Goal: Information Seeking & Learning: Understand process/instructions

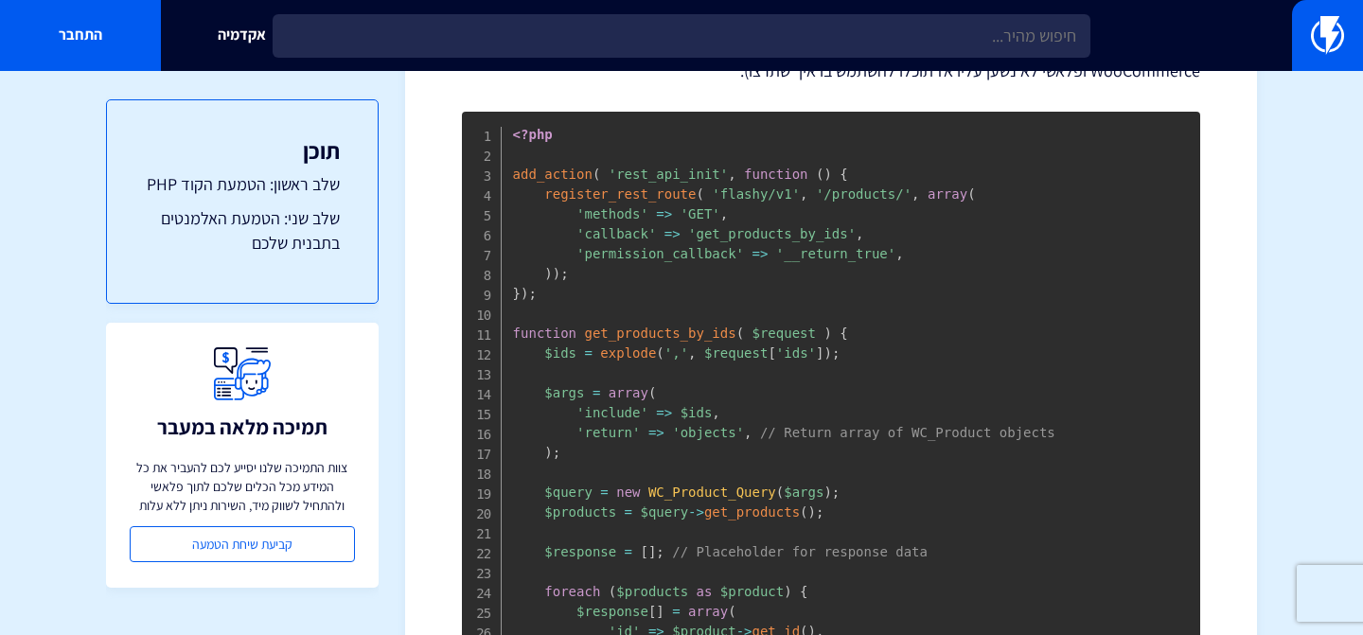
scroll to position [761, 0]
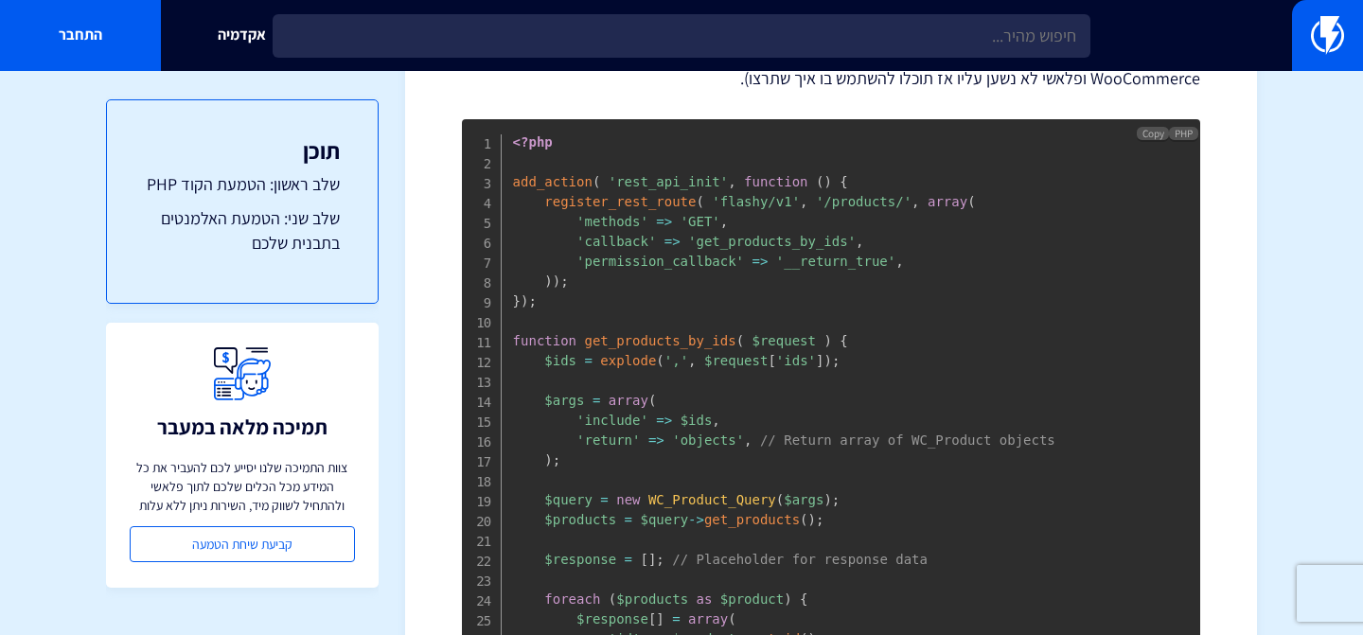
click at [708, 499] on span "WC_Product_Query" at bounding box center [713, 499] width 128 height 15
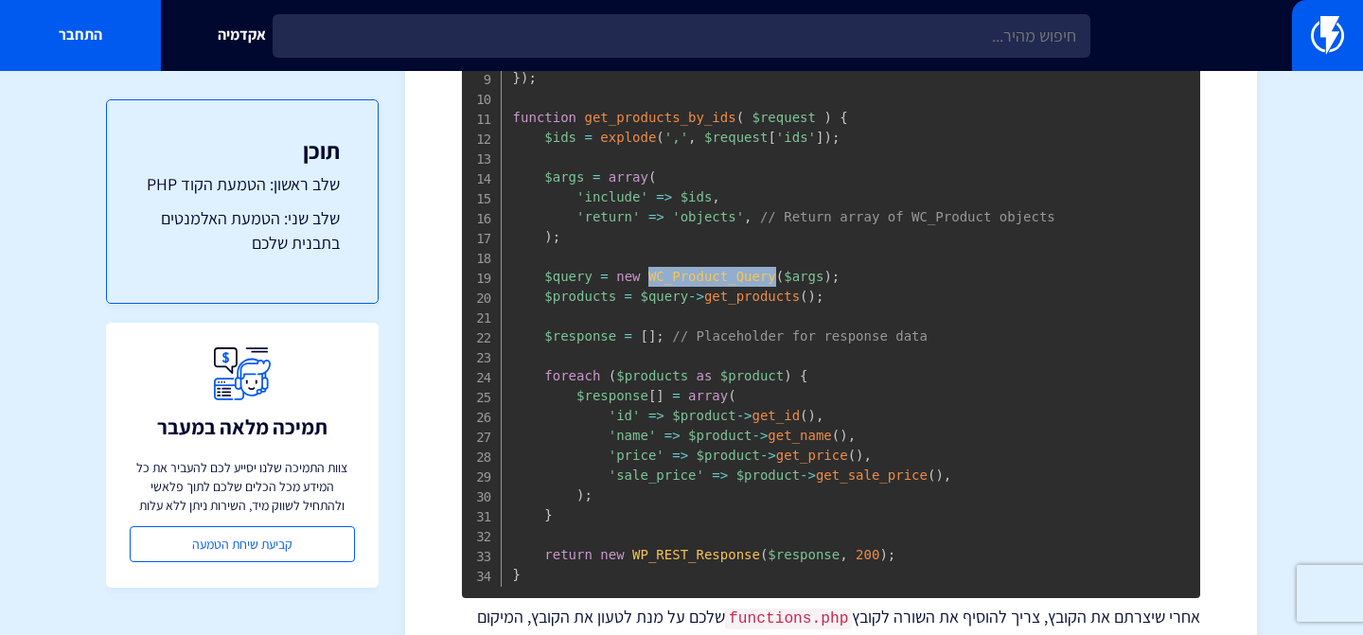
scroll to position [974, 0]
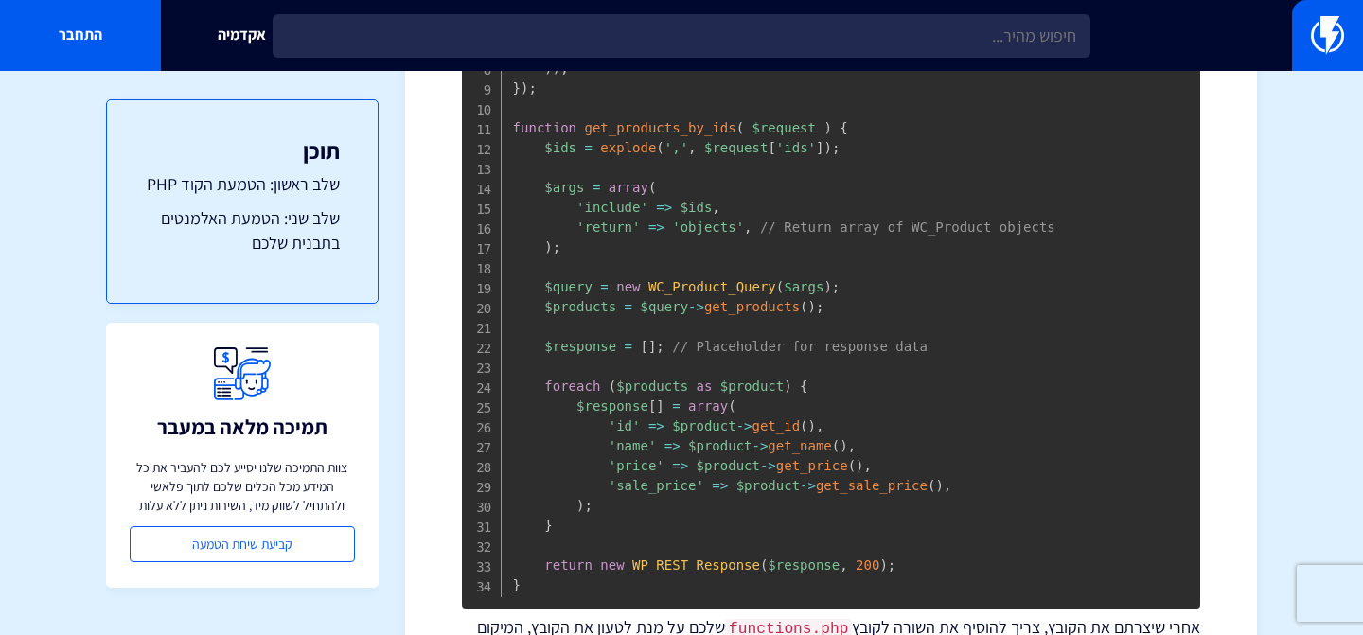
click at [717, 354] on pre "<?php add_action ( 'rest_api_init' , function ( ) { register_rest_route ( 'flas…" at bounding box center [831, 257] width 738 height 702
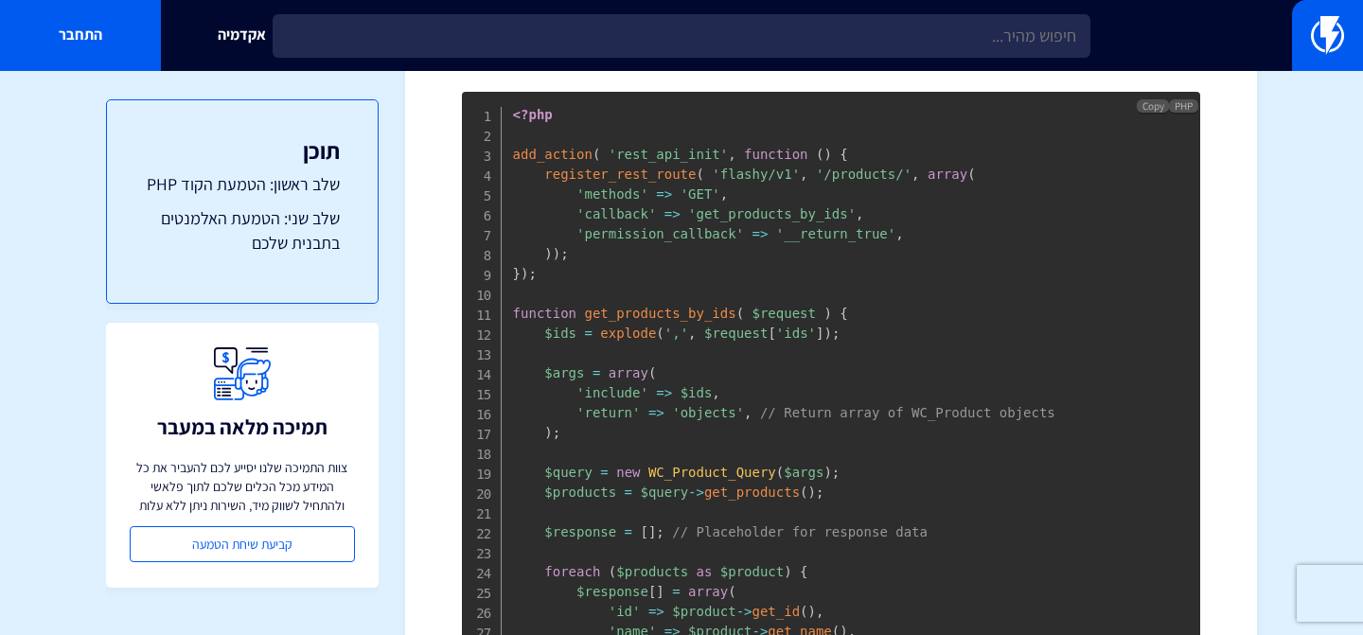
scroll to position [791, 0]
click at [697, 463] on span "WC_Product_Query" at bounding box center [713, 470] width 128 height 15
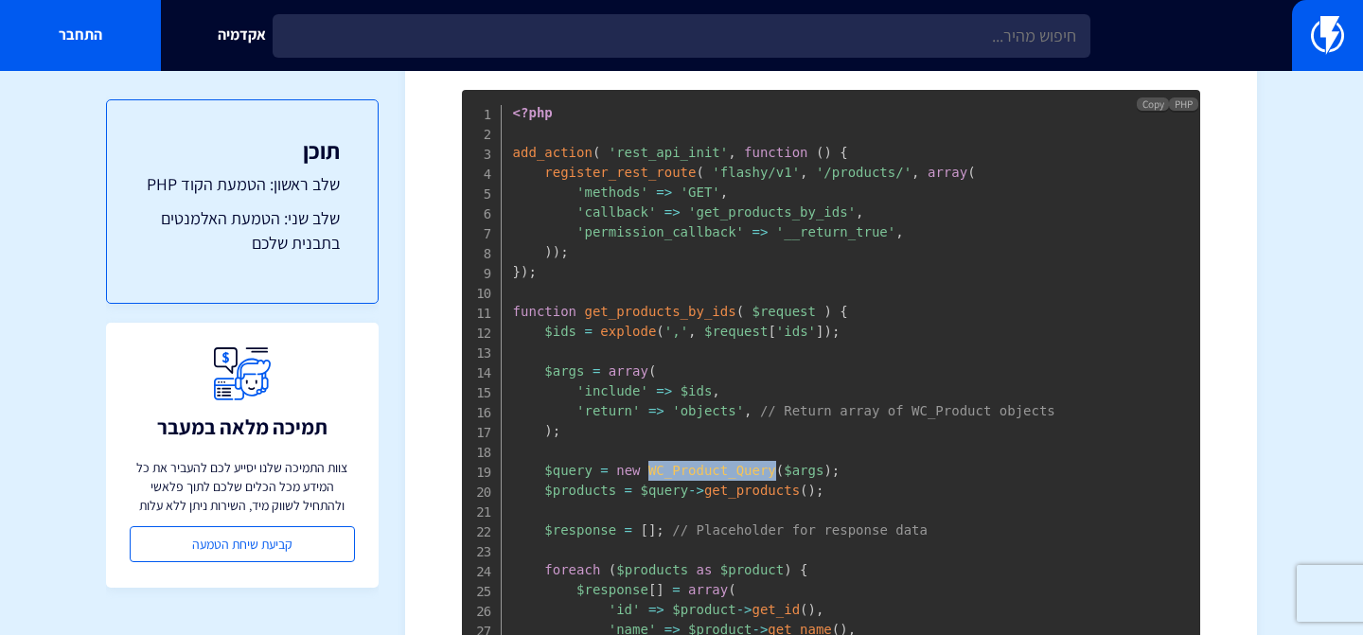
click at [697, 463] on span "WC_Product_Query" at bounding box center [713, 470] width 128 height 15
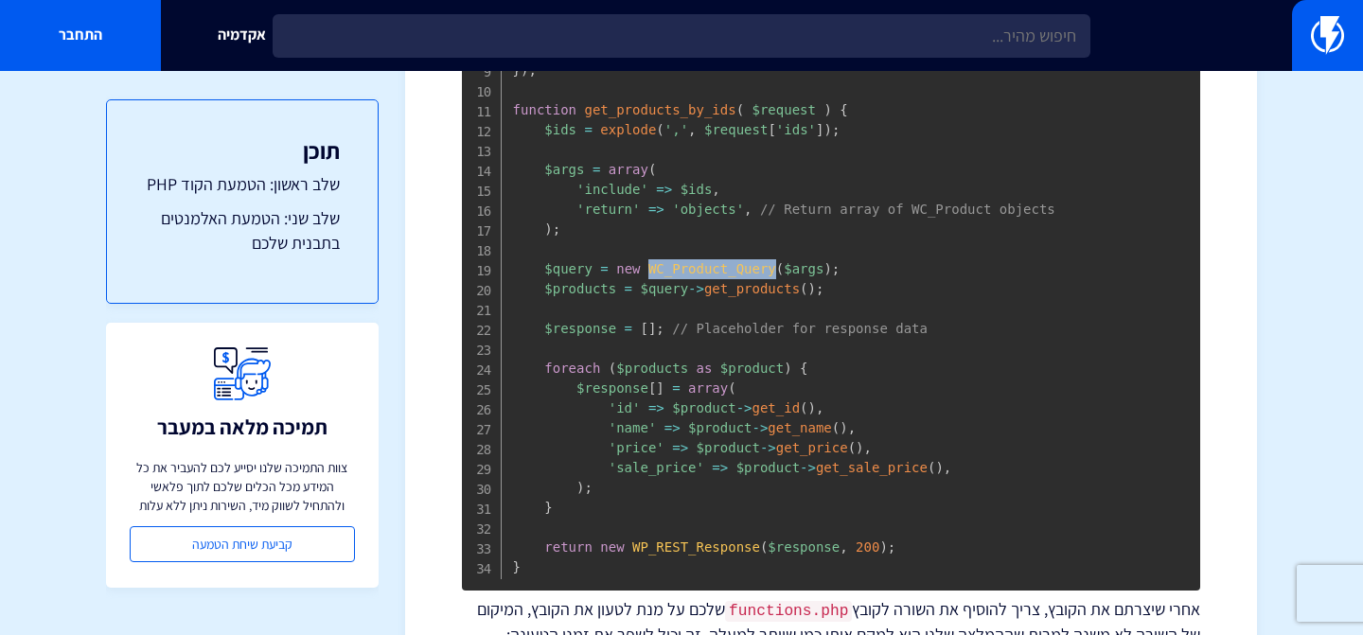
scroll to position [1014, 0]
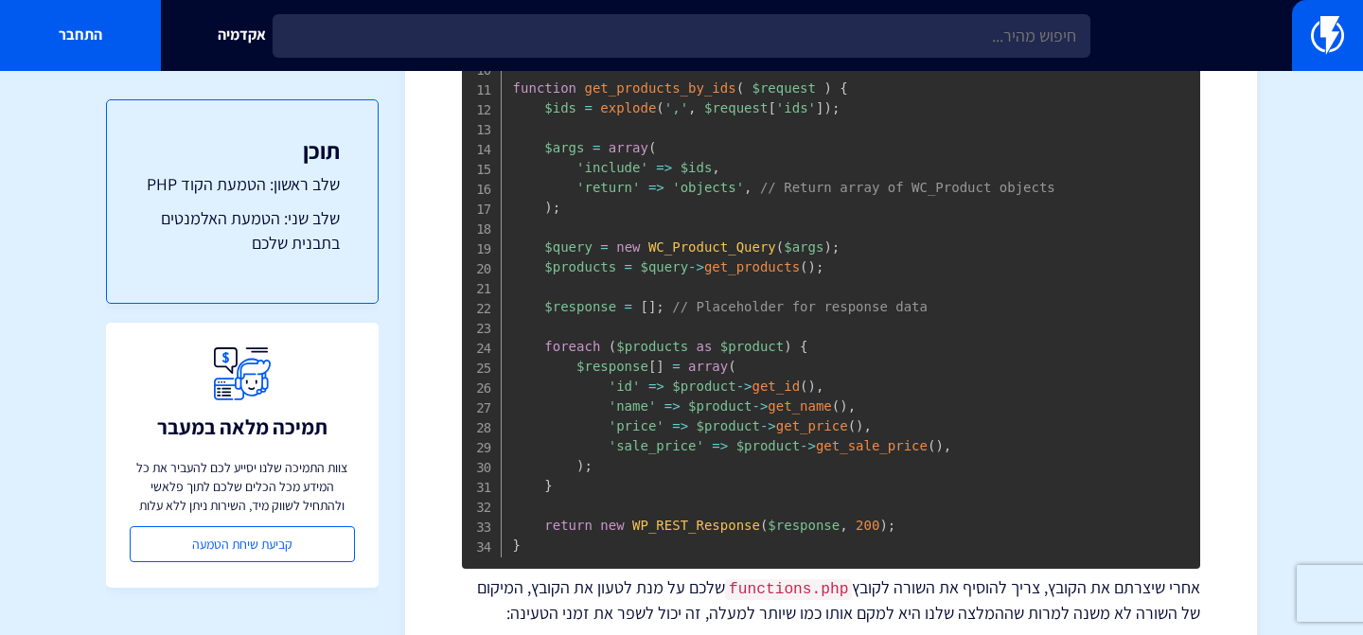
click at [585, 251] on span "$query" at bounding box center [568, 247] width 48 height 15
click at [631, 248] on span "new" at bounding box center [628, 247] width 24 height 15
click at [685, 252] on span "WC_Product_Query" at bounding box center [713, 247] width 128 height 15
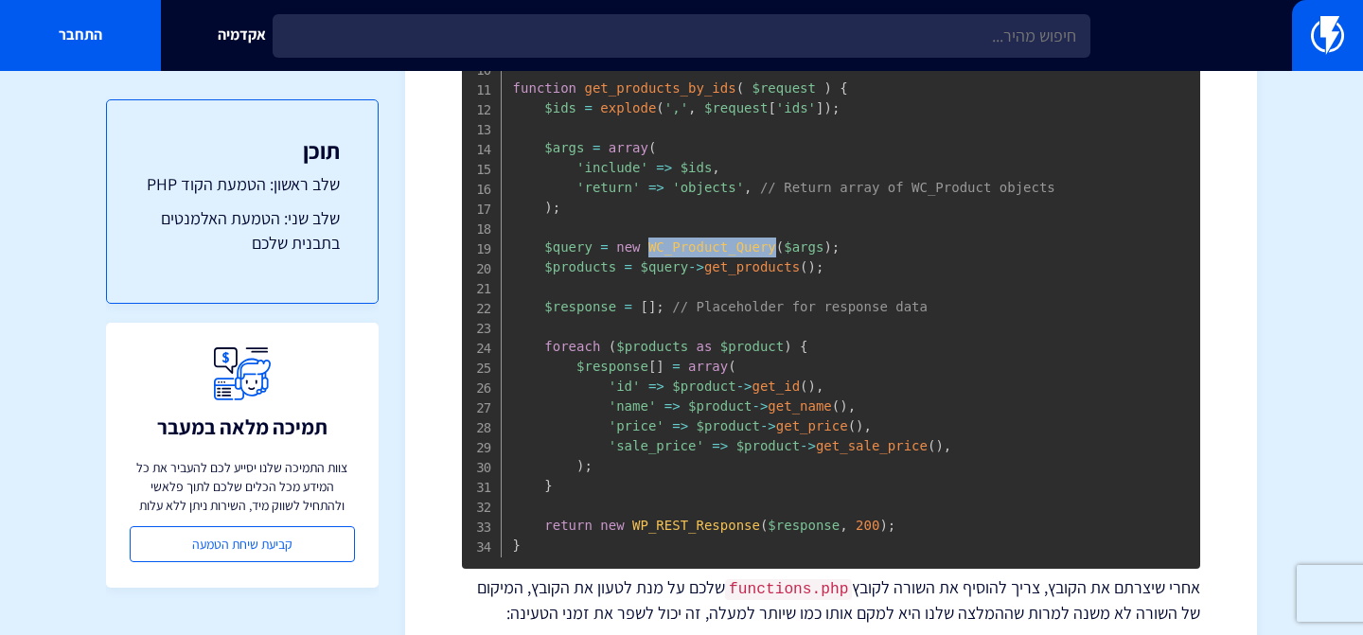
click at [685, 252] on span "WC_Product_Query" at bounding box center [713, 247] width 128 height 15
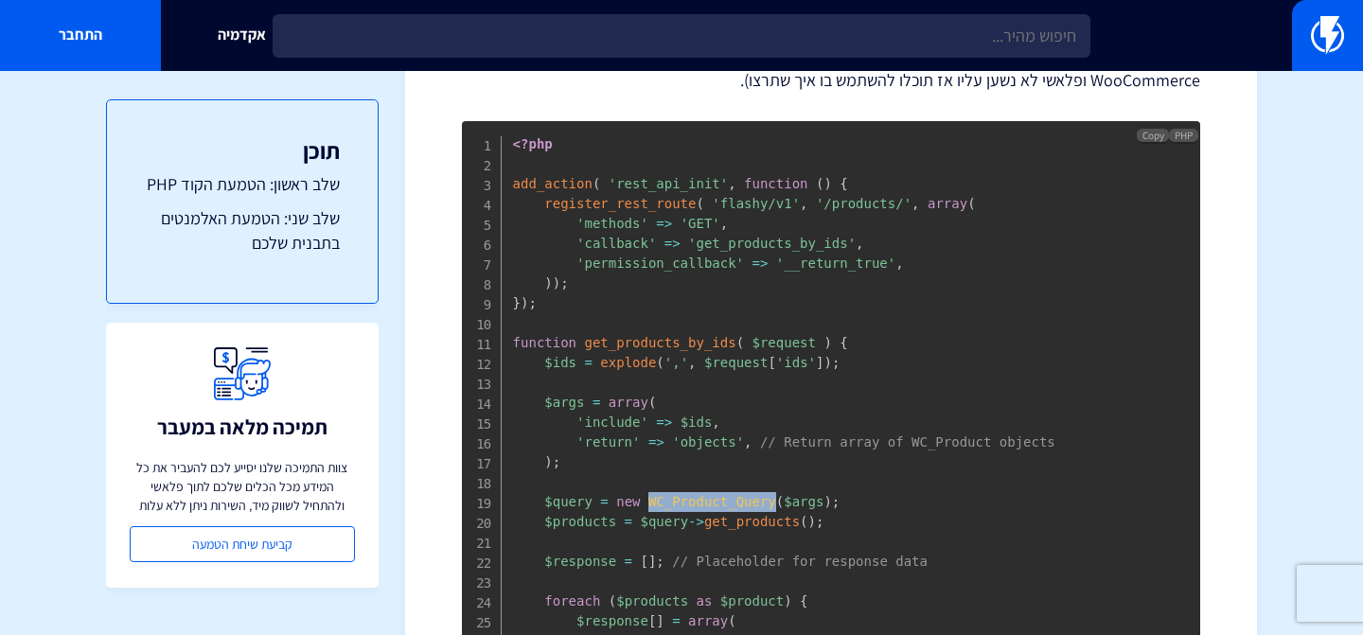
scroll to position [763, 0]
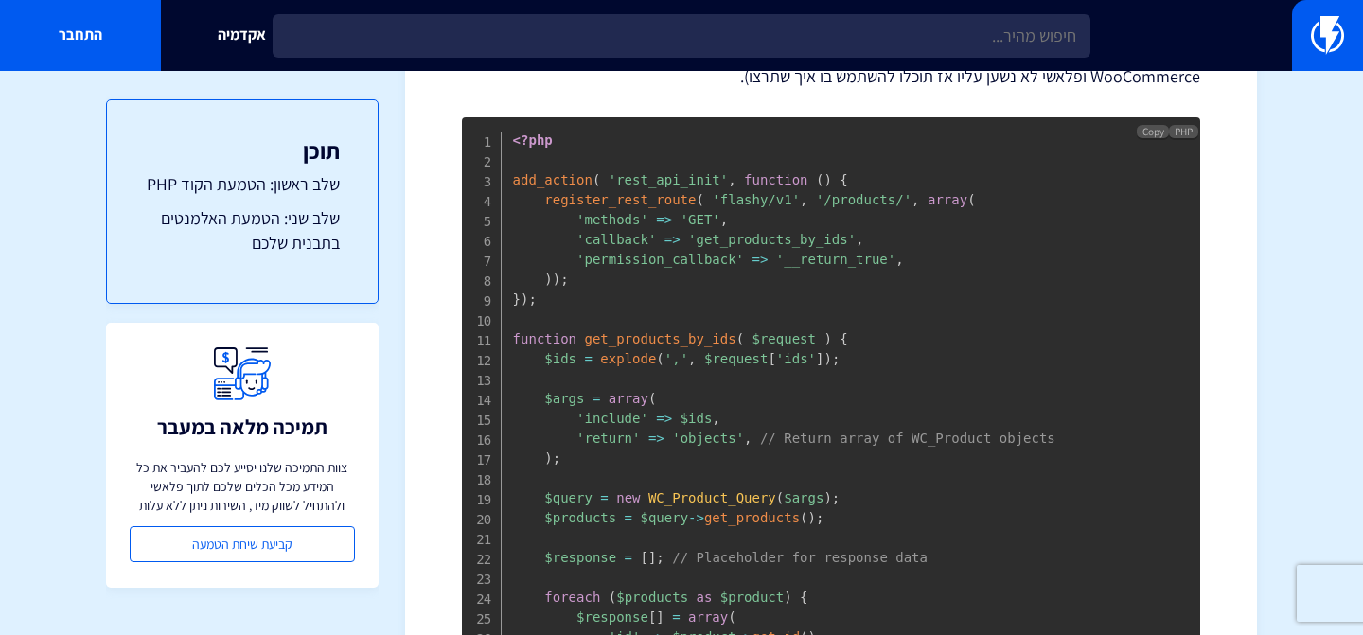
click at [740, 193] on span "'flashy/v1'" at bounding box center [756, 199] width 88 height 15
drag, startPoint x: 740, startPoint y: 193, endPoint x: 893, endPoint y: 193, distance: 152.4
click at [893, 193] on span "<?php add_action ( 'rest_api_init' , function ( ) { register_rest_route ( 'flas…" at bounding box center [784, 468] width 542 height 671
click at [773, 187] on pre "<?php add_action ( 'rest_api_init' , function ( ) { register_rest_route ( 'flas…" at bounding box center [831, 468] width 738 height 702
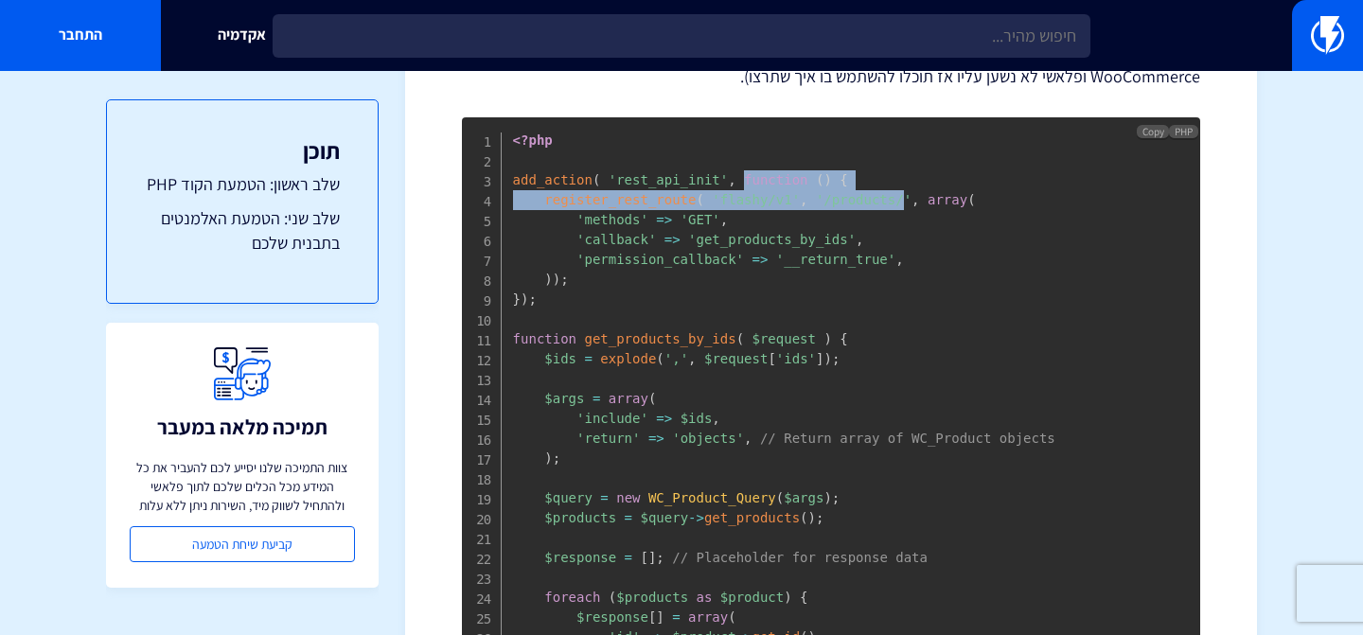
drag, startPoint x: 773, startPoint y: 187, endPoint x: 896, endPoint y: 199, distance: 123.6
click at [896, 199] on pre "<?php add_action ( 'rest_api_init' , function ( ) { register_rest_route ( 'flas…" at bounding box center [831, 468] width 738 height 702
click at [896, 199] on span "'/products/'" at bounding box center [864, 199] width 96 height 15
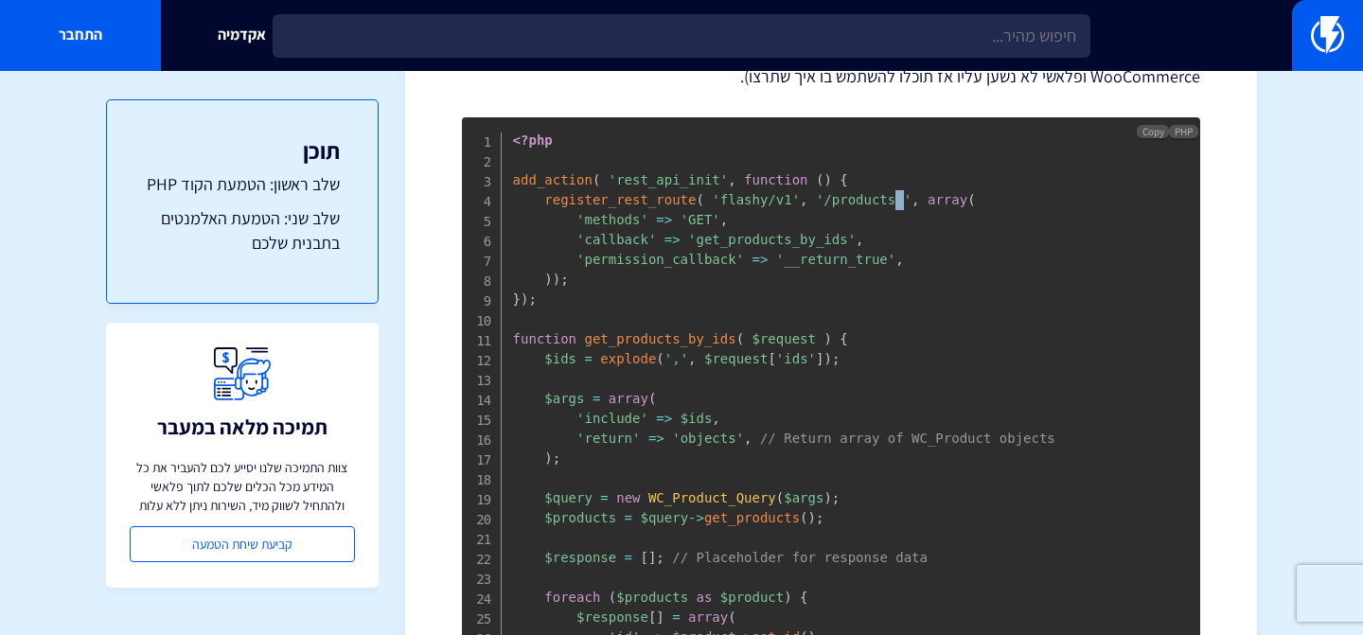
click at [896, 199] on span "'/products/'" at bounding box center [864, 199] width 96 height 15
click at [755, 240] on span "'get_products_by_ids'" at bounding box center [772, 239] width 168 height 15
click at [719, 256] on span "'permission_callback'" at bounding box center [661, 259] width 168 height 15
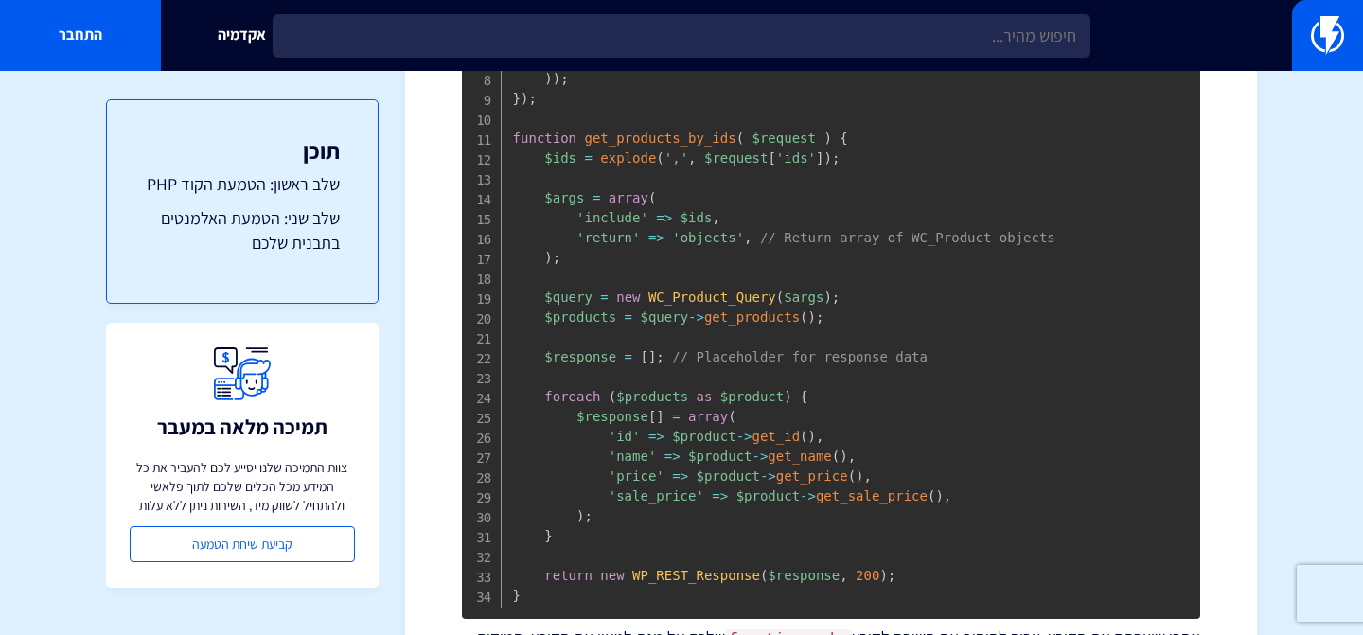
scroll to position [979, 0]
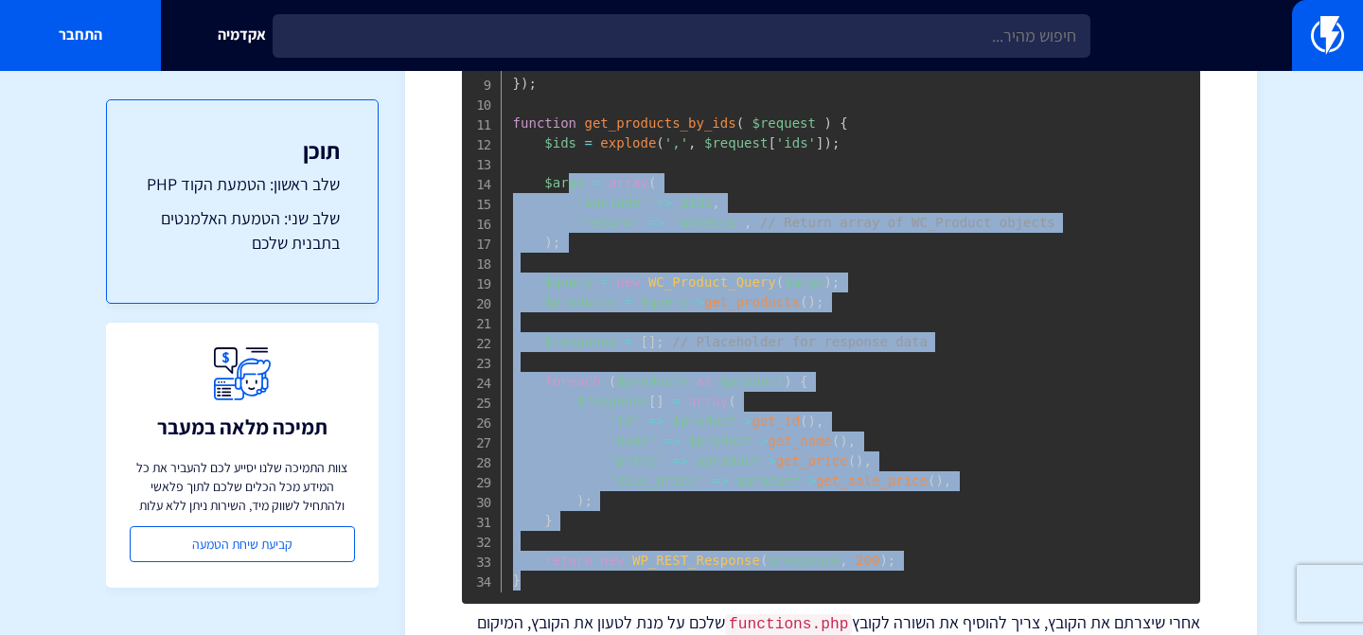
drag, startPoint x: 547, startPoint y: 581, endPoint x: 569, endPoint y: 185, distance: 397.3
click at [569, 185] on pre "<?php add_action ( 'rest_api_init' , function ( ) { register_rest_route ( 'flas…" at bounding box center [831, 253] width 738 height 702
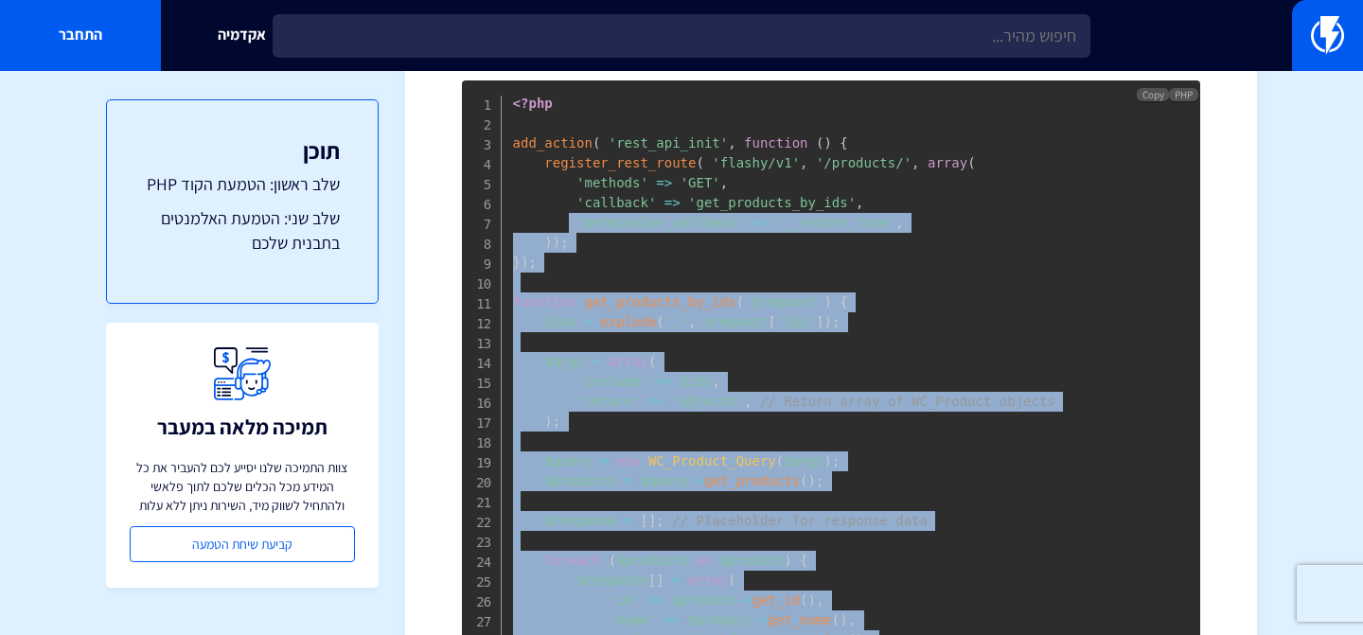
scroll to position [794, 0]
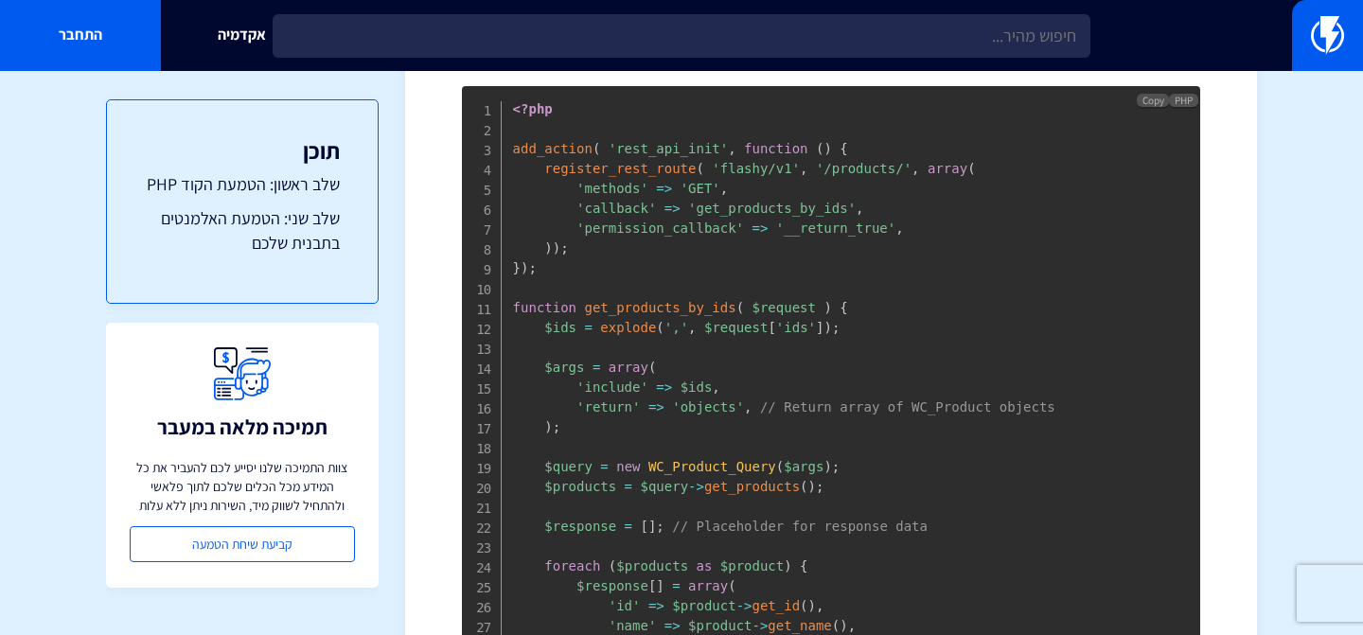
click at [652, 300] on span "get_products_by_ids" at bounding box center [659, 307] width 151 height 15
click at [799, 208] on span "'get_products_by_ids'" at bounding box center [772, 208] width 168 height 15
click at [666, 301] on span "get_products_by_ids" at bounding box center [659, 307] width 151 height 15
drag, startPoint x: 774, startPoint y: 229, endPoint x: 854, endPoint y: 236, distance: 79.8
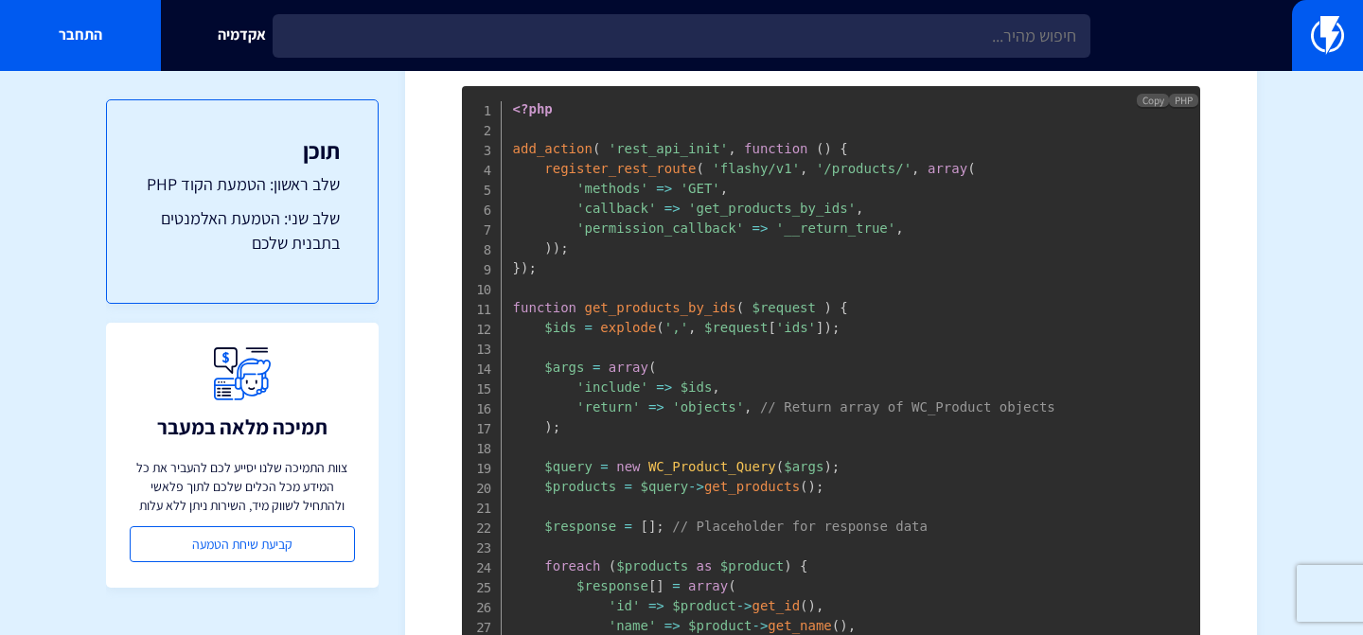
click at [776, 229] on span "'__return_true'" at bounding box center [835, 228] width 119 height 15
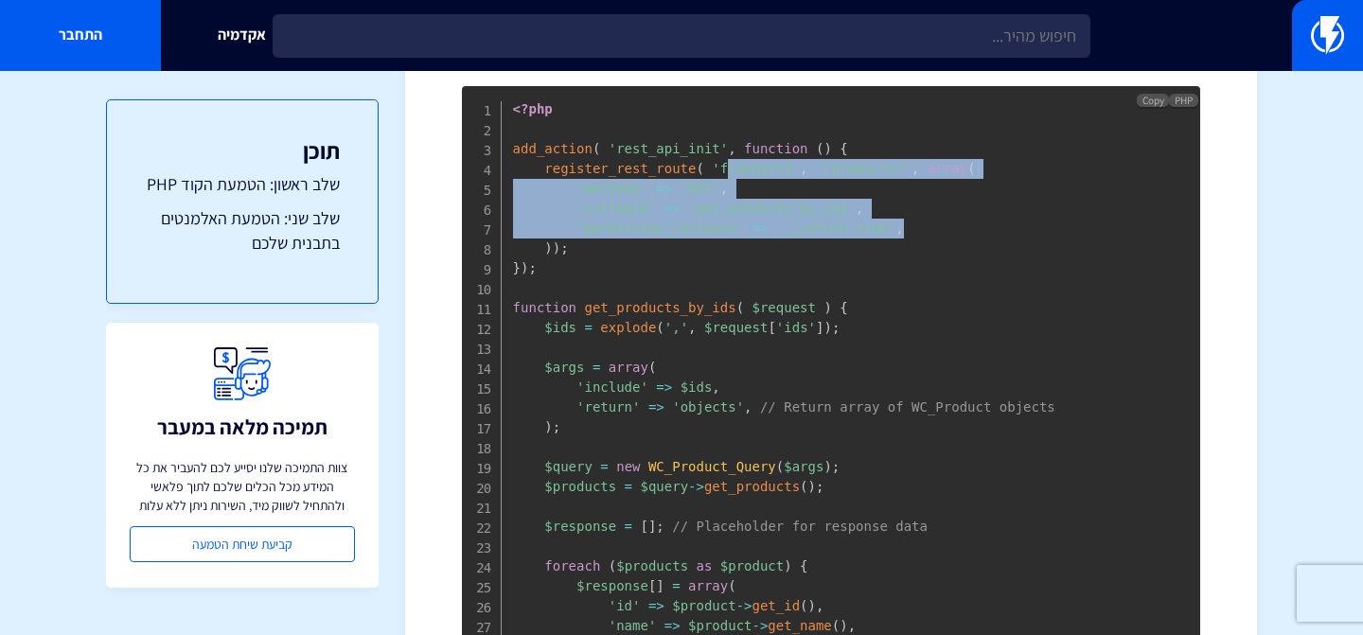
drag, startPoint x: 926, startPoint y: 224, endPoint x: 731, endPoint y: 162, distance: 204.8
click at [731, 162] on pre "<?php add_action ( 'rest_api_init' , function ( ) { register_rest_route ( 'flas…" at bounding box center [831, 437] width 738 height 702
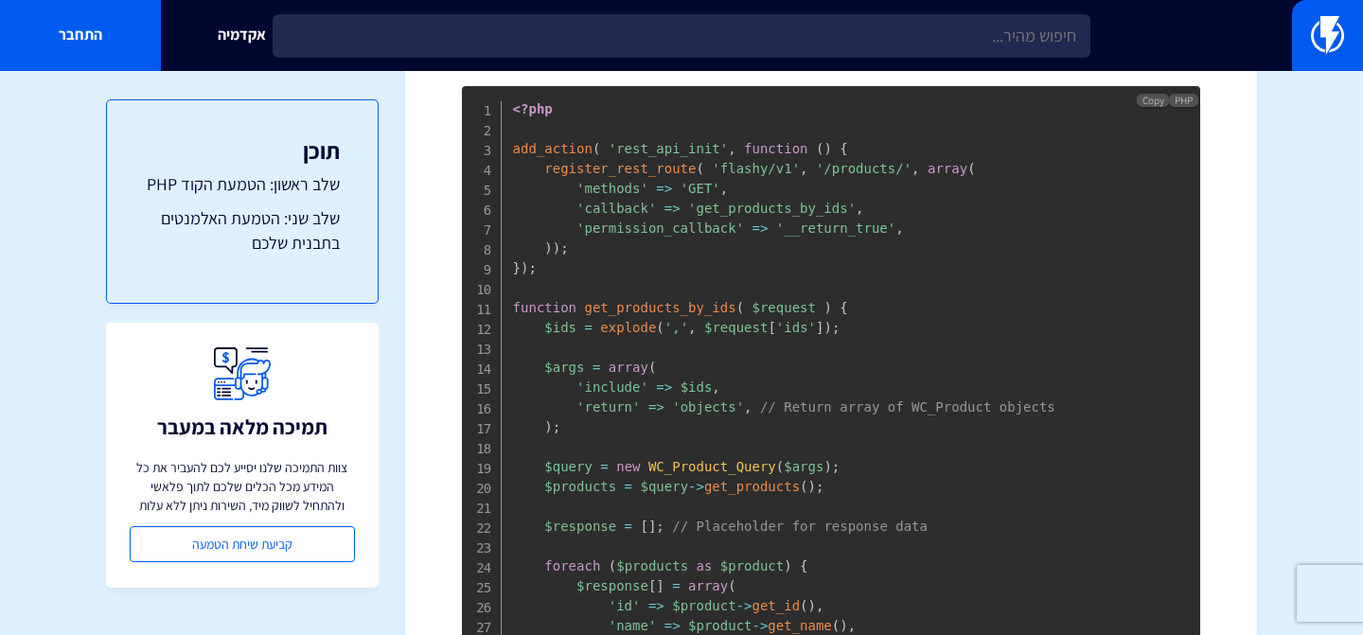
click at [683, 184] on span "'GET'" at bounding box center [701, 188] width 40 height 15
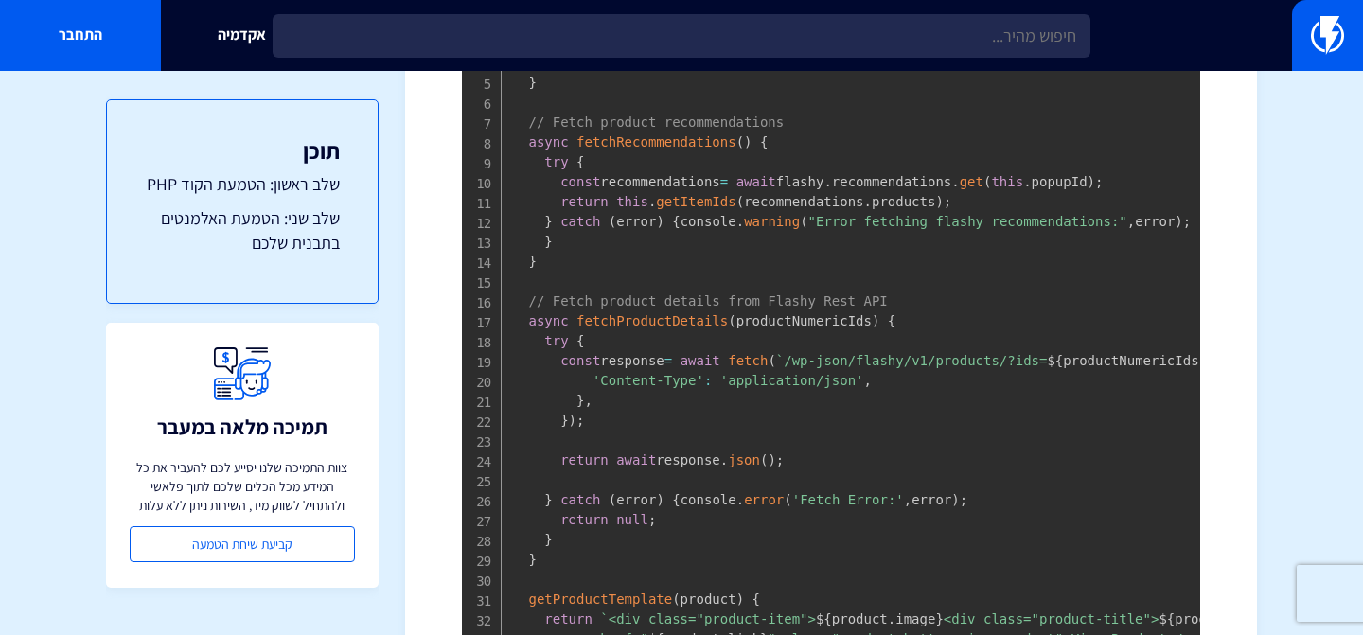
scroll to position [0, 17]
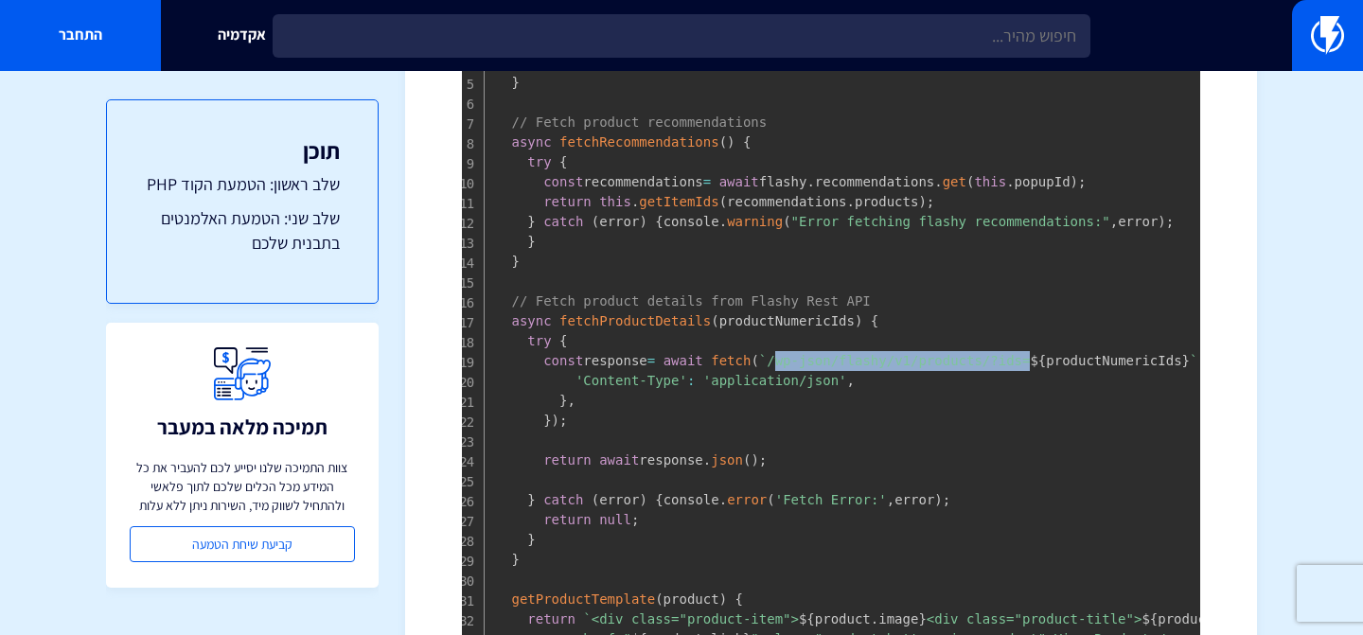
drag, startPoint x: 793, startPoint y: 358, endPoint x: 1040, endPoint y: 358, distance: 247.1
click at [1030, 358] on span "/wp-json/flashy/v1/products/?ids=" at bounding box center [898, 360] width 263 height 15
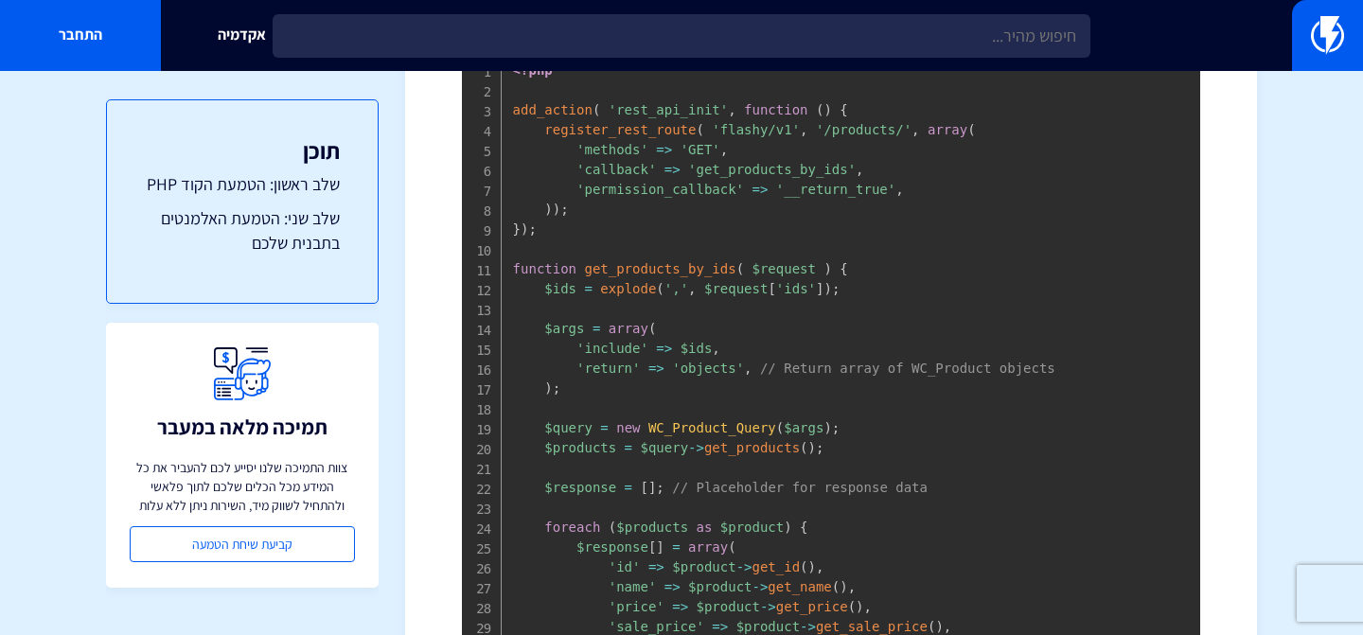
scroll to position [834, 0]
click at [692, 141] on span "'GET'" at bounding box center [701, 148] width 40 height 15
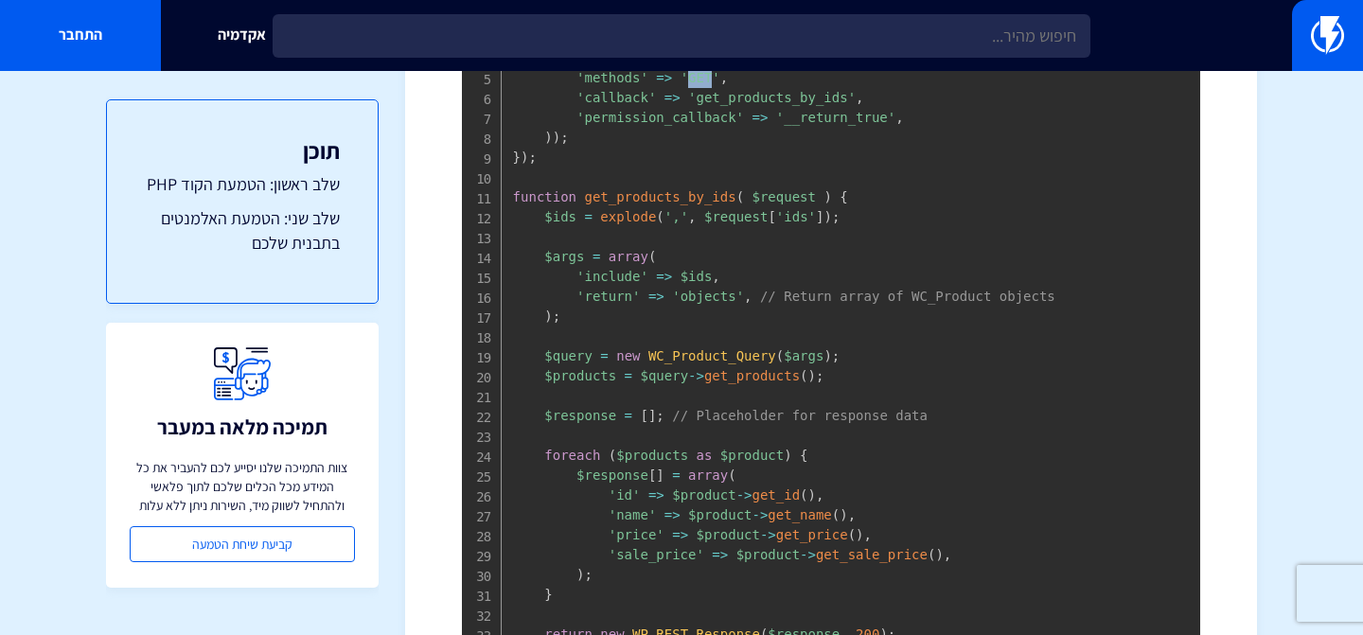
scroll to position [906, 0]
click at [777, 204] on pre "<?php add_action ( 'rest_api_init' , function ( ) { register_rest_route ( 'flas…" at bounding box center [831, 325] width 738 height 702
click at [780, 183] on pre "<?php add_action ( 'rest_api_init' , function ( ) { register_rest_route ( 'flas…" at bounding box center [831, 325] width 738 height 702
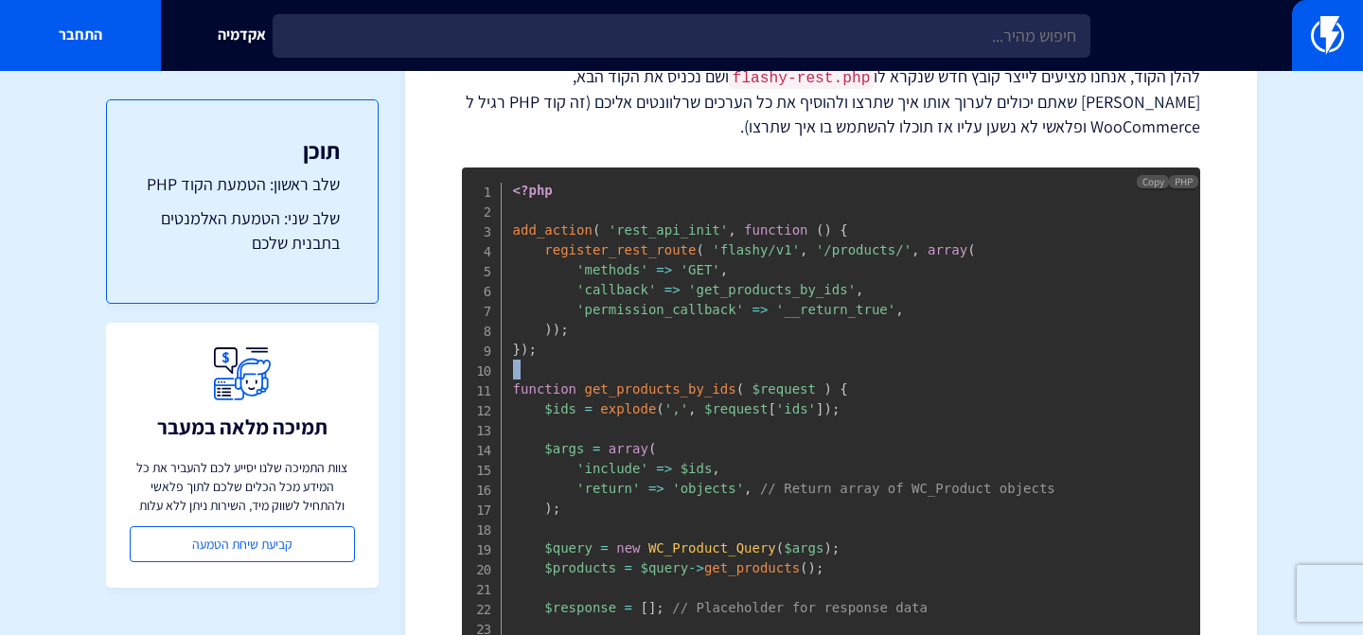
scroll to position [711, 0]
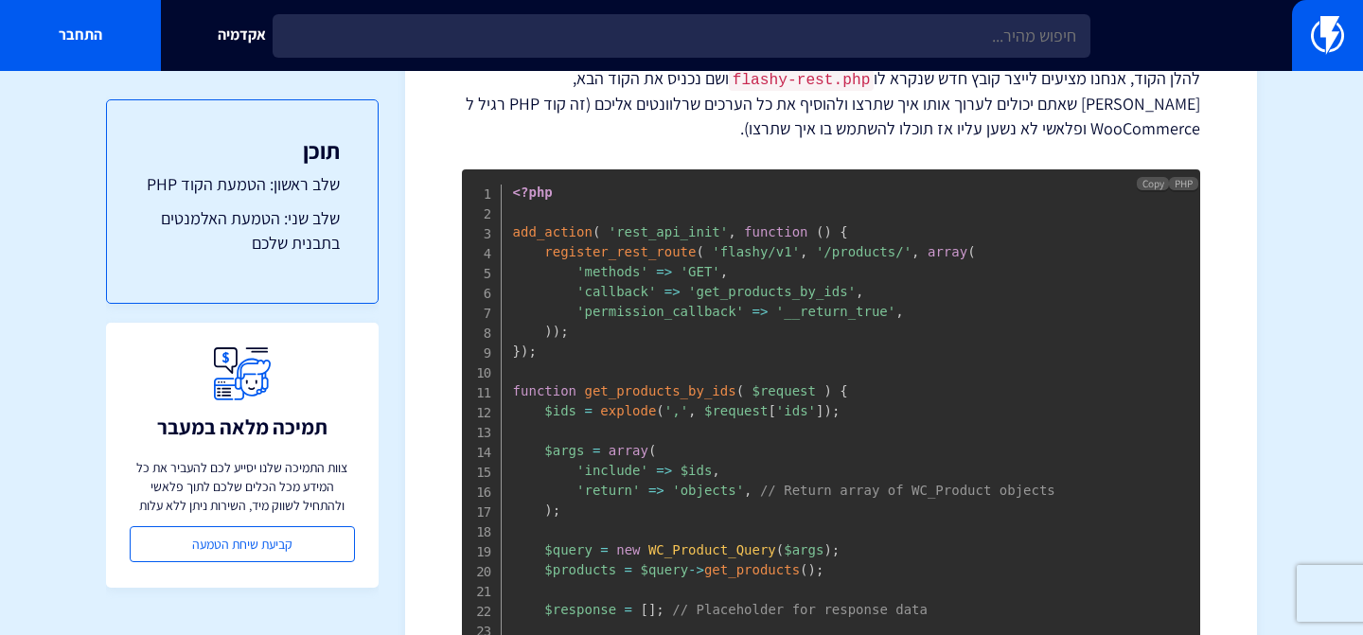
click at [630, 256] on span "register_rest_route" at bounding box center [619, 251] width 151 height 15
click at [686, 346] on pre "<?php add_action ( 'rest_api_init' , function ( ) { register_rest_route ( 'flas…" at bounding box center [831, 520] width 738 height 702
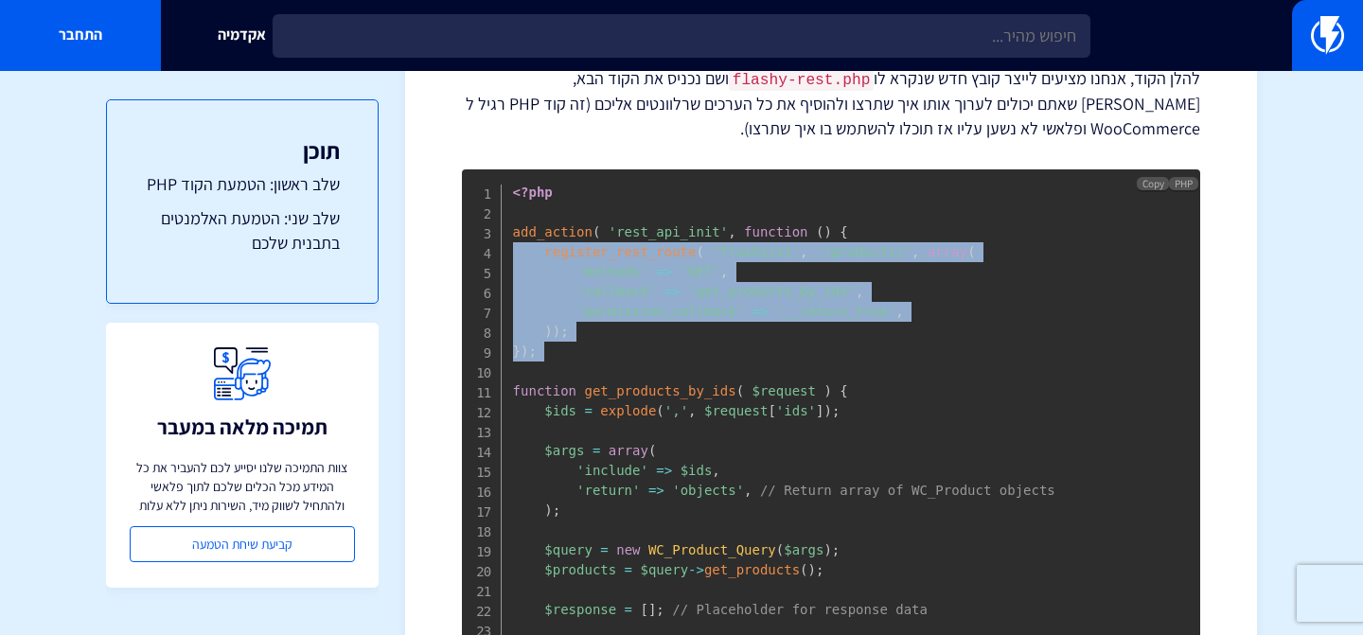
drag, startPoint x: 687, startPoint y: 346, endPoint x: 479, endPoint y: 257, distance: 226.5
click at [479, 257] on pre "<?php add_action ( 'rest_api_init' , function ( ) { register_rest_route ( 'flas…" at bounding box center [831, 520] width 738 height 702
click at [819, 373] on pre "<?php add_action ( 'rest_api_init' , function ( ) { register_rest_route ( 'flas…" at bounding box center [831, 520] width 738 height 702
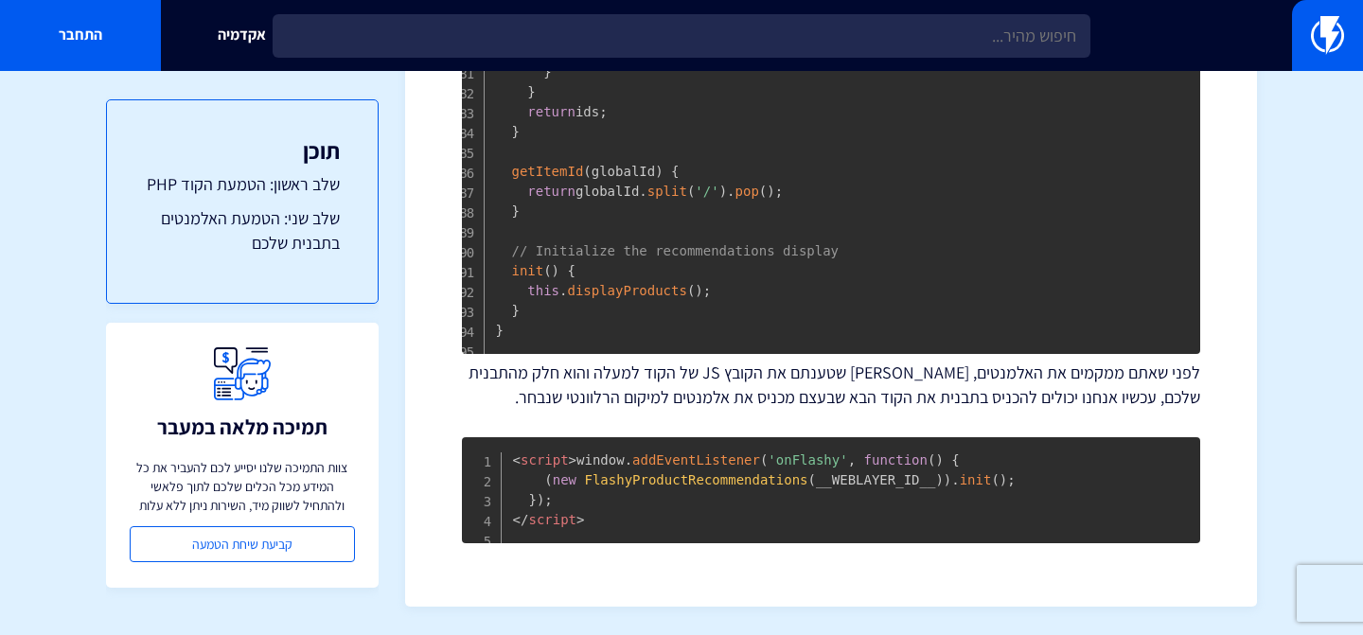
scroll to position [3586, 0]
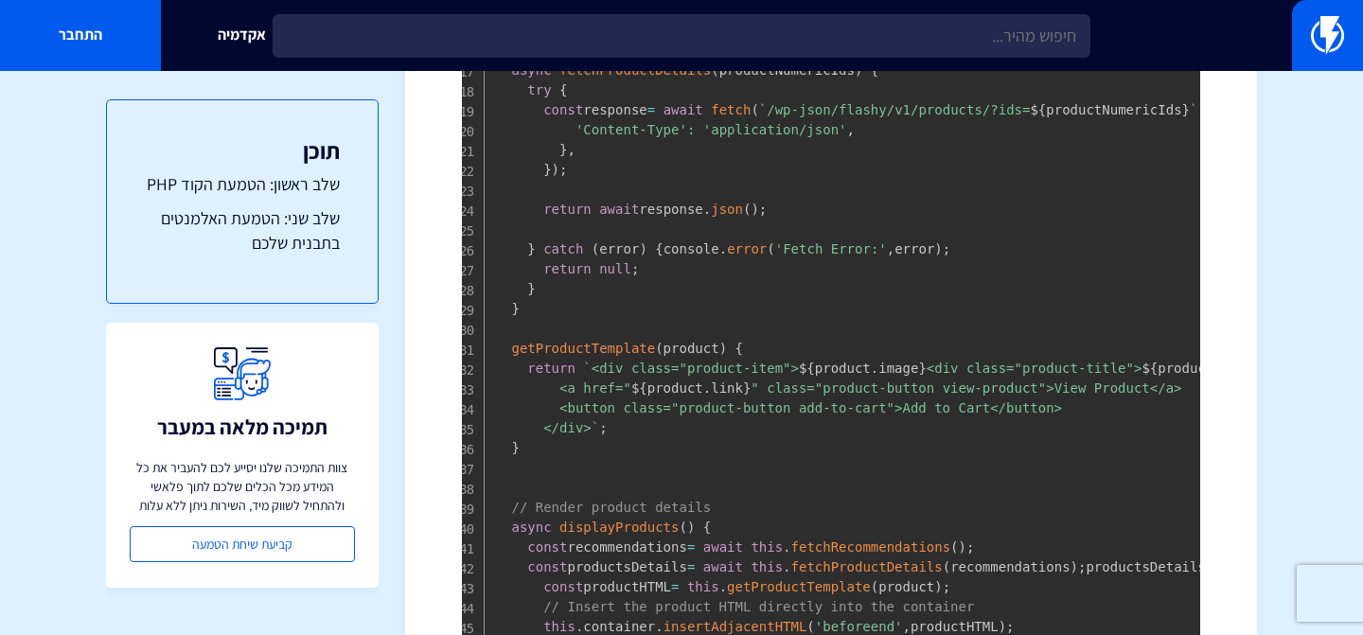
scroll to position [2200, 0]
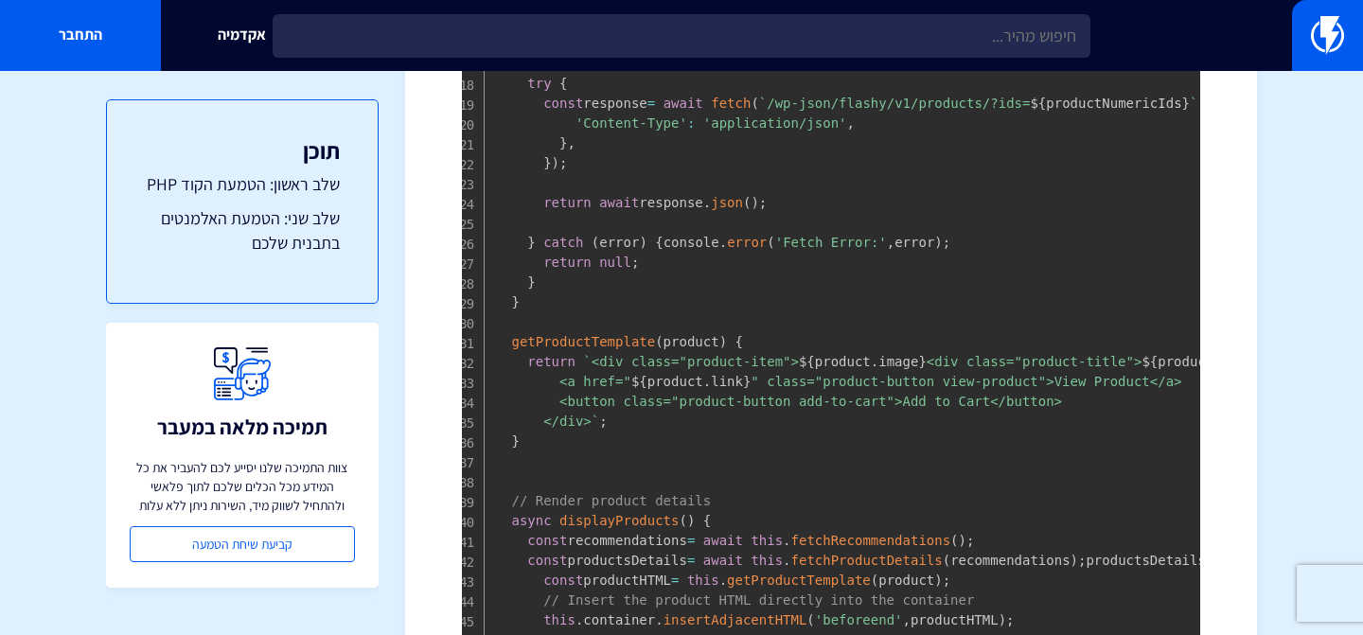
click at [582, 349] on span "getProductTemplate" at bounding box center [583, 341] width 144 height 15
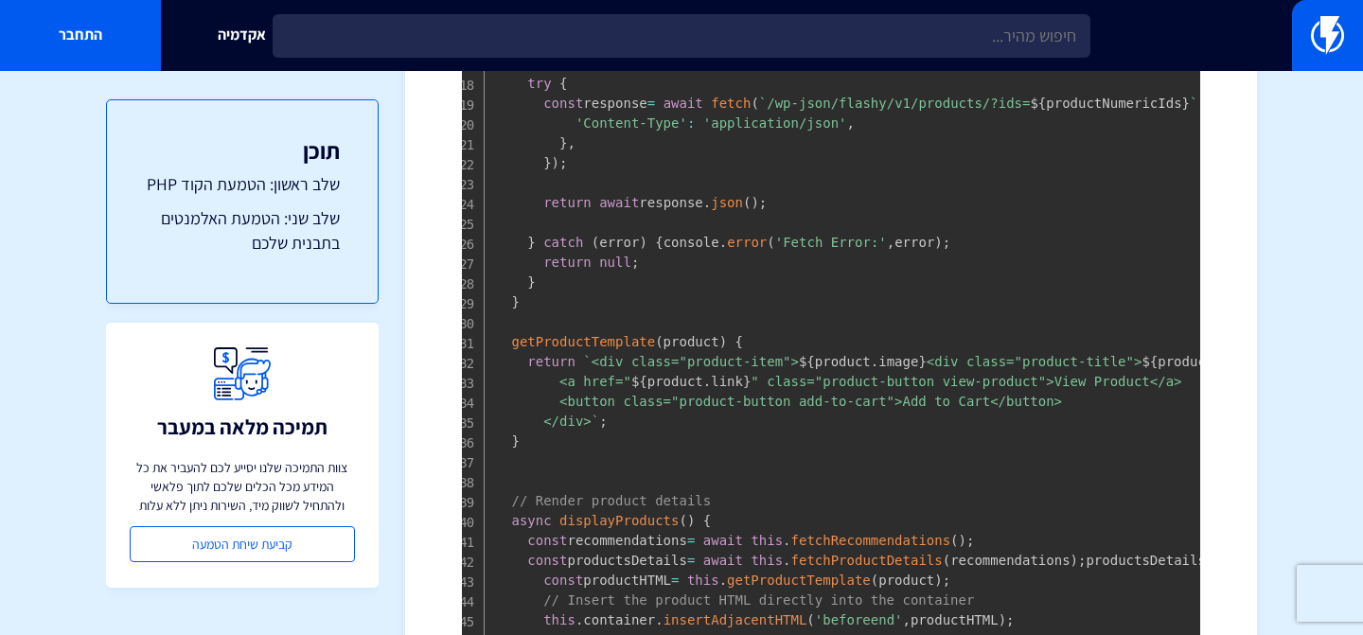
click at [678, 349] on span "product" at bounding box center [692, 341] width 56 height 15
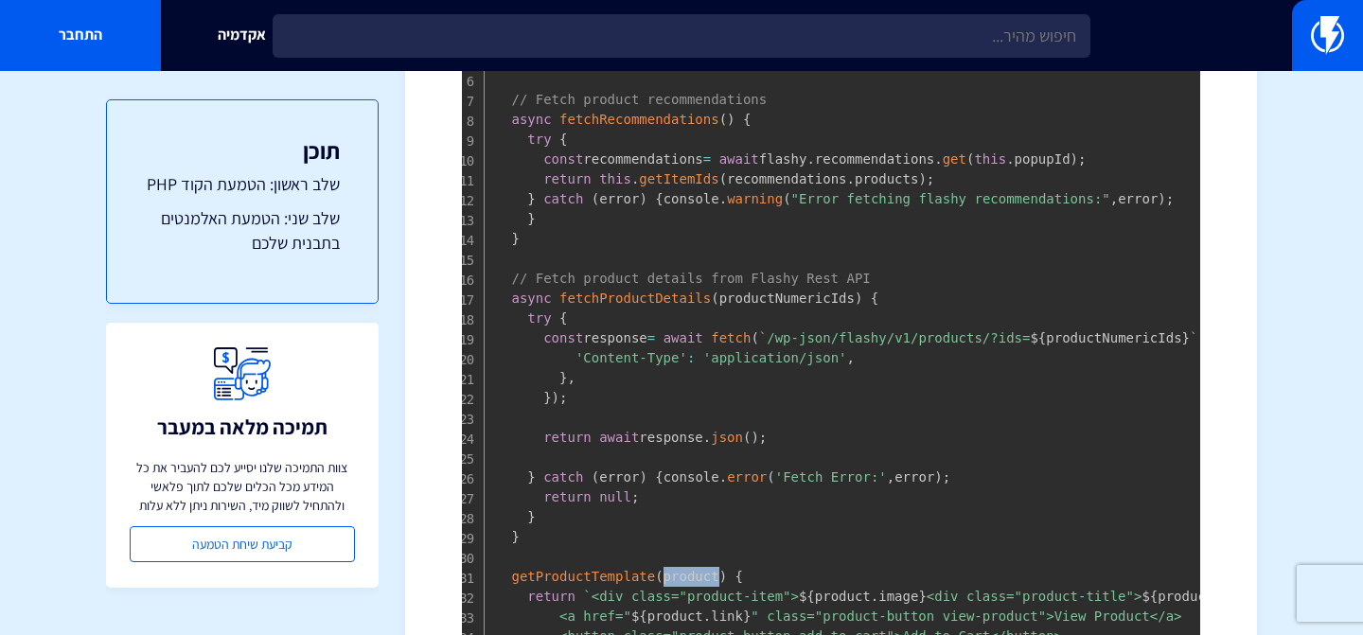
scroll to position [1961, 0]
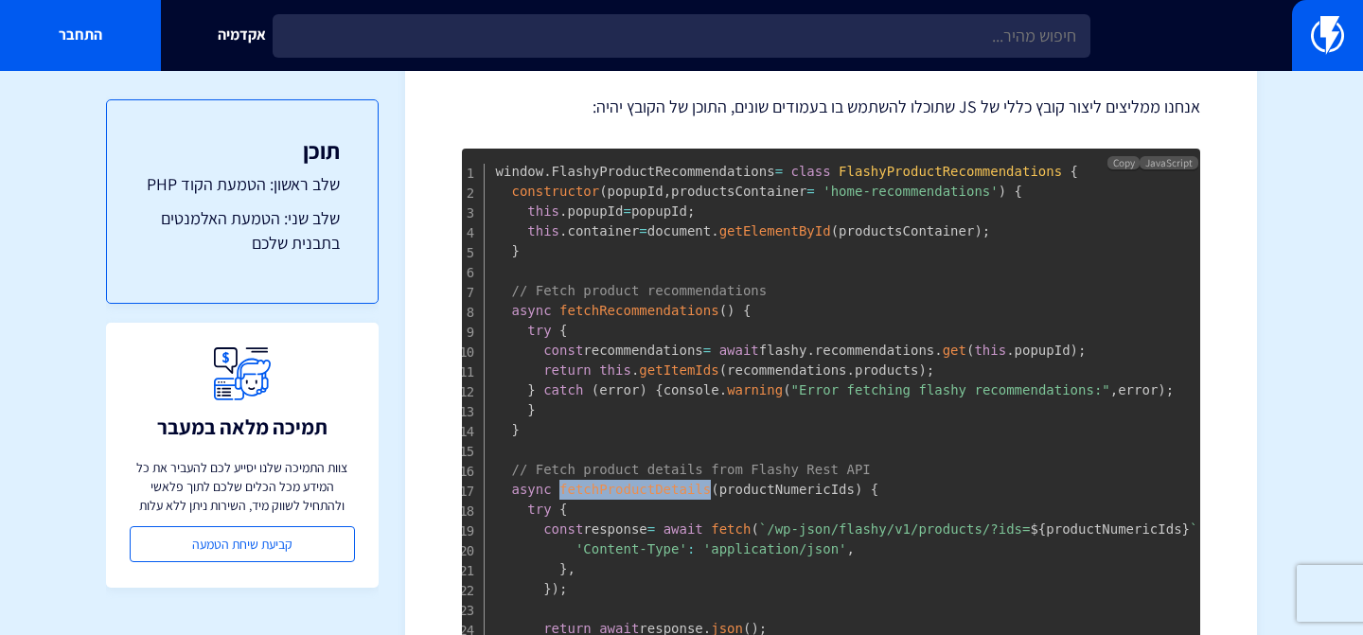
scroll to position [1771, 0]
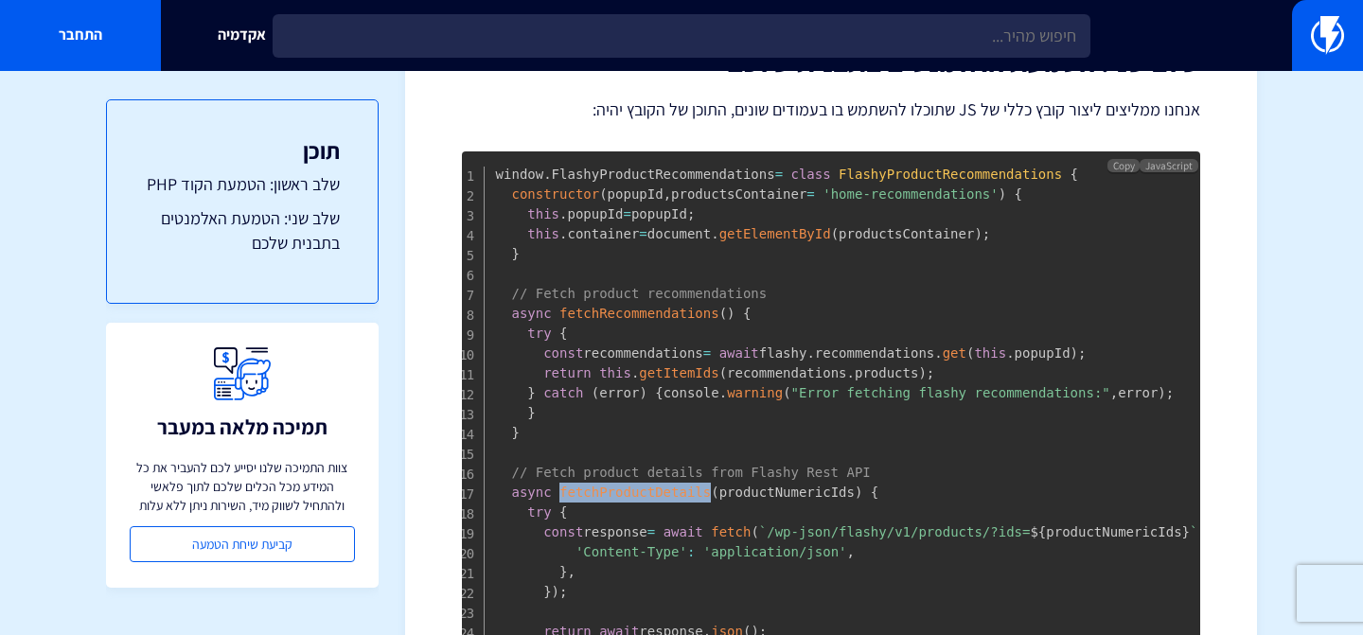
copy span "fetchProductDetails"
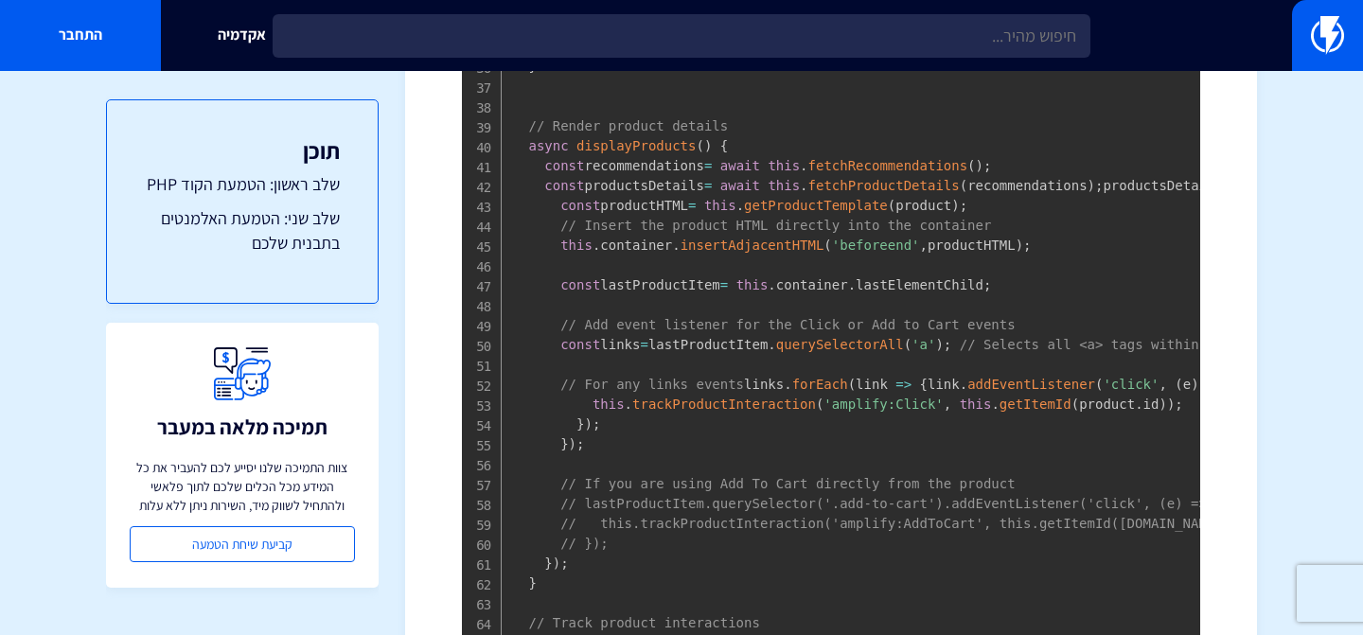
scroll to position [1939, 0]
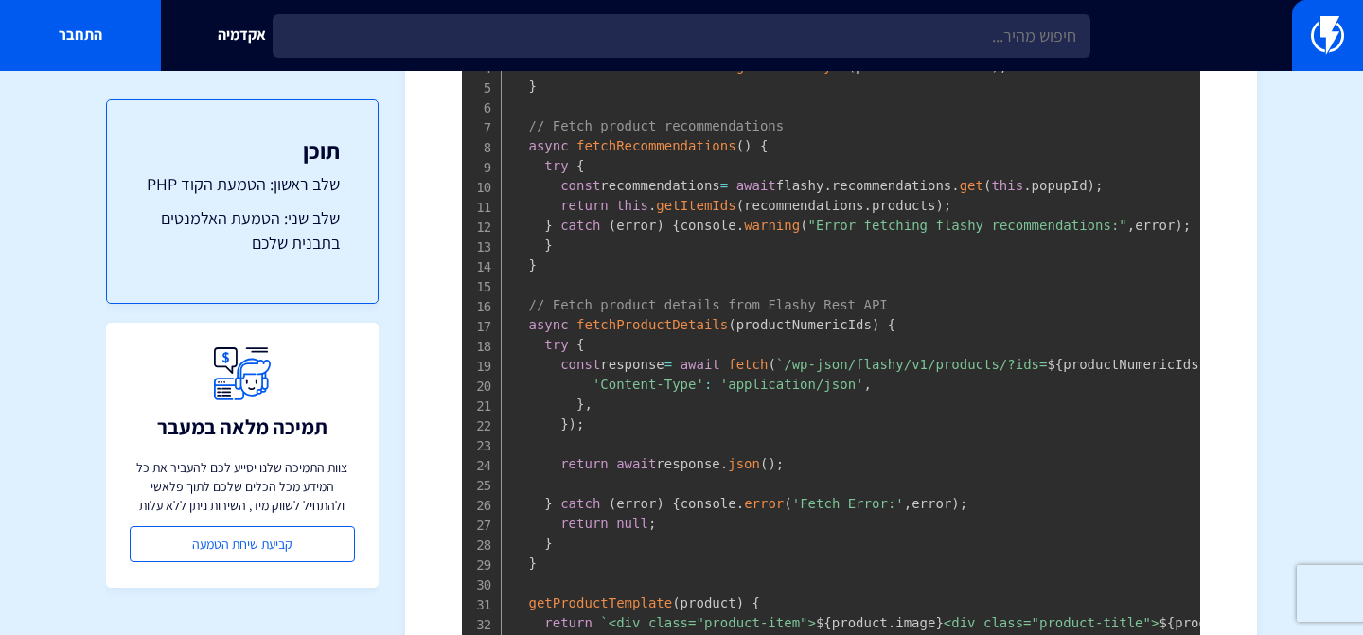
click at [984, 178] on span "get" at bounding box center [972, 185] width 24 height 15
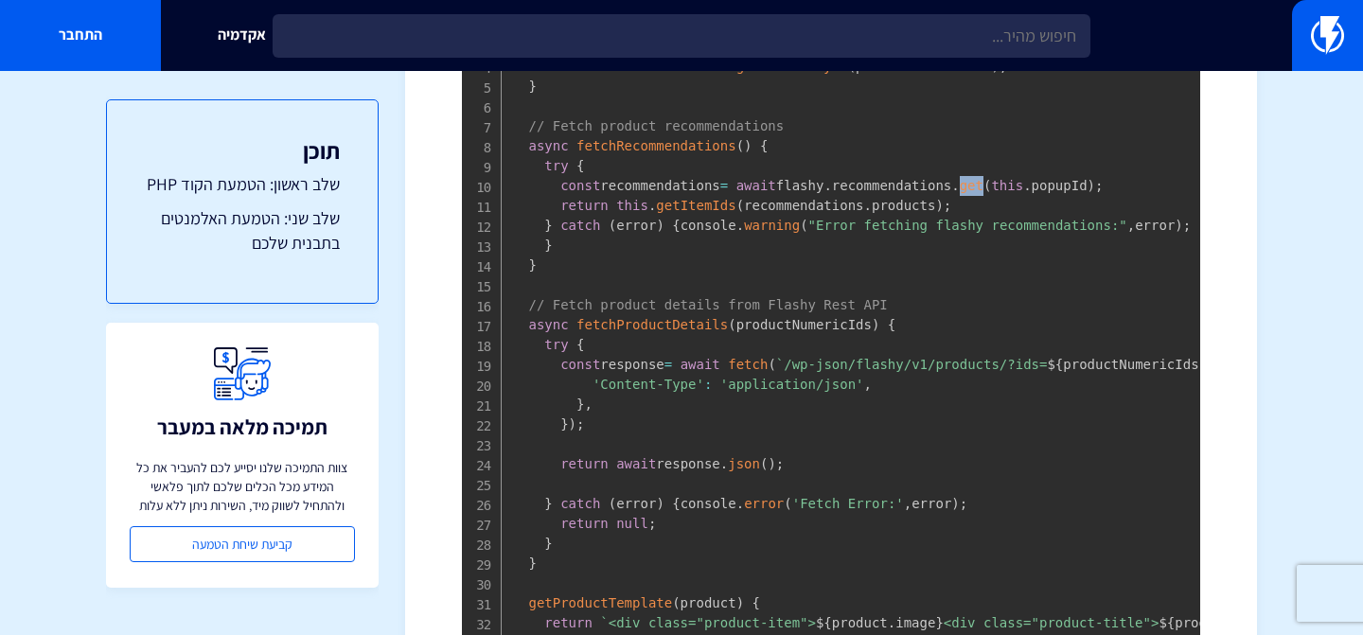
click at [984, 178] on span "get" at bounding box center [972, 185] width 24 height 15
click at [1023, 178] on span "this" at bounding box center [1007, 185] width 32 height 15
drag, startPoint x: 1040, startPoint y: 158, endPoint x: 1068, endPoint y: 158, distance: 28.4
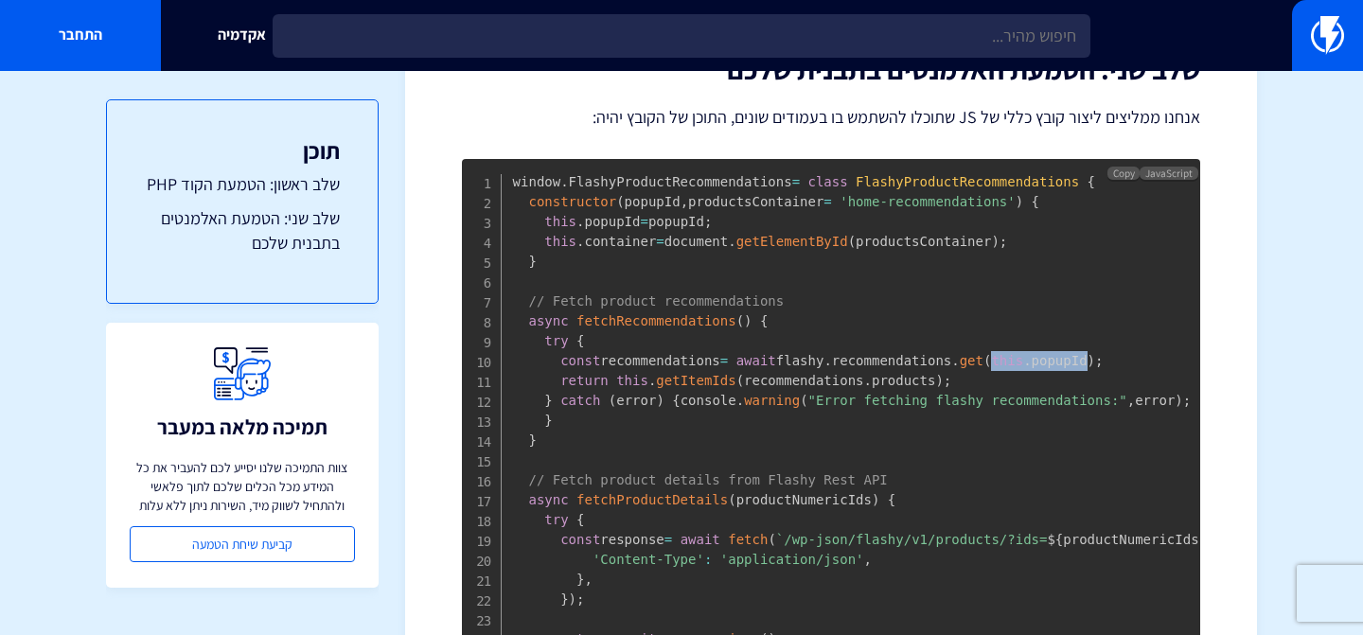
scroll to position [1767, 0]
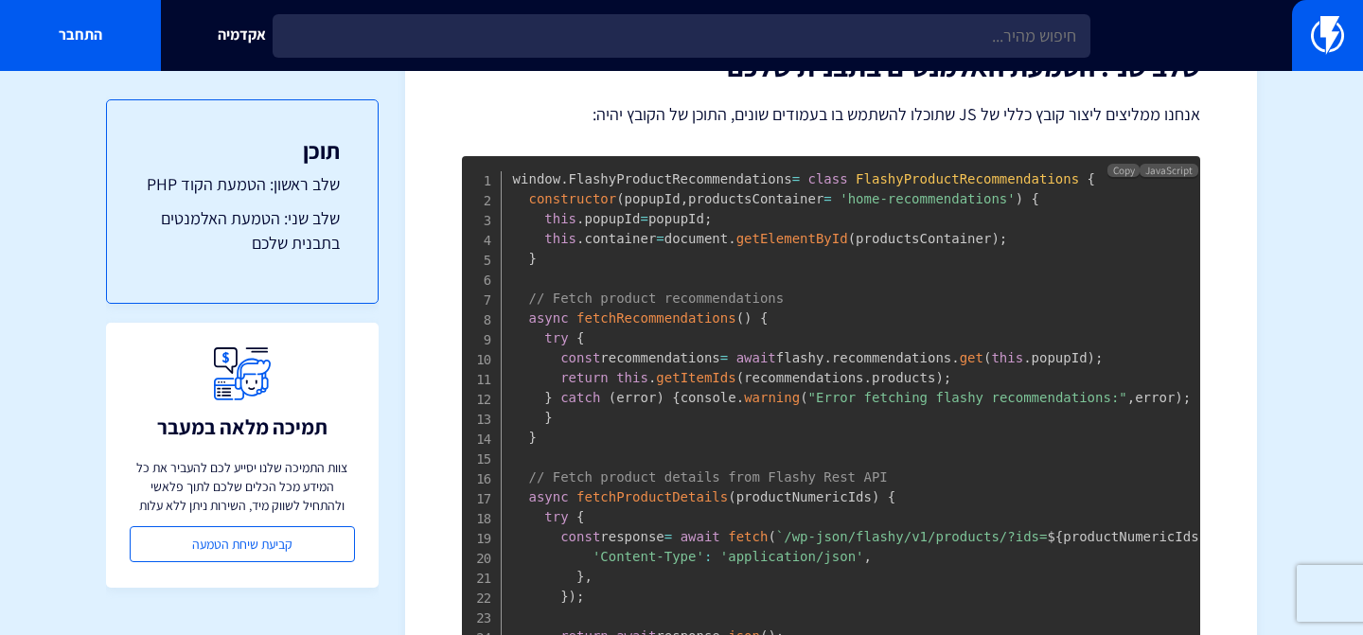
click at [581, 211] on span "." at bounding box center [581, 218] width 8 height 15
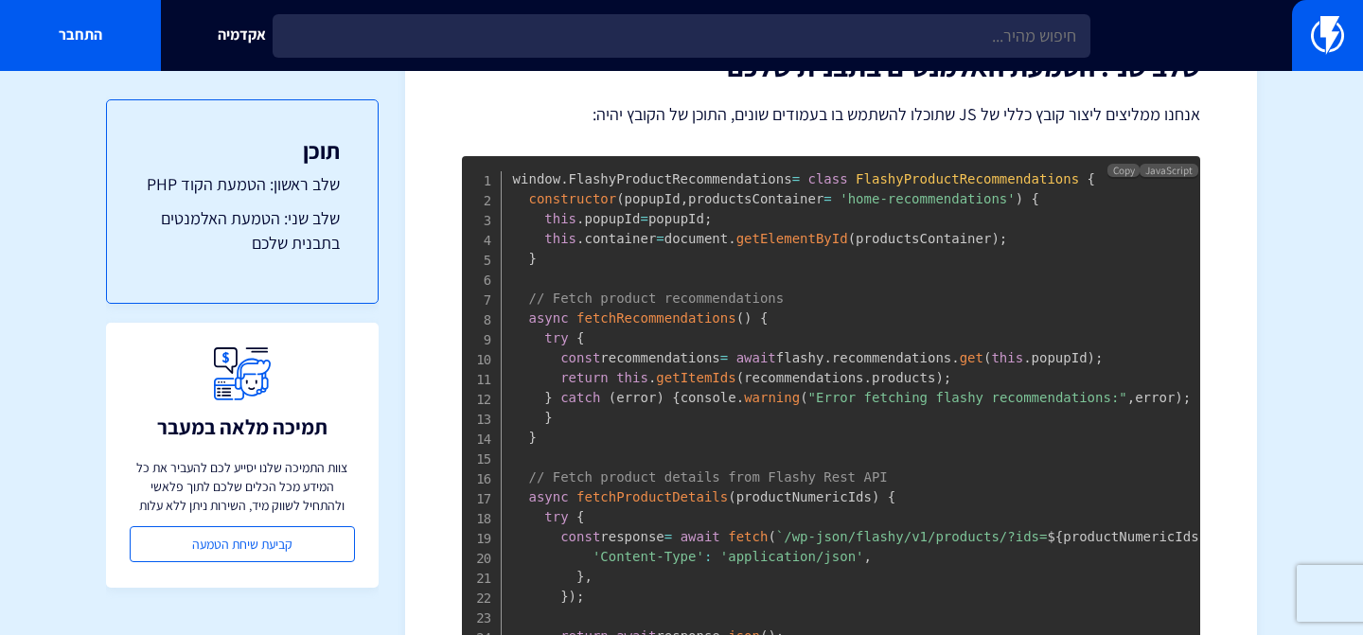
click at [602, 191] on span "constructor" at bounding box center [572, 198] width 88 height 15
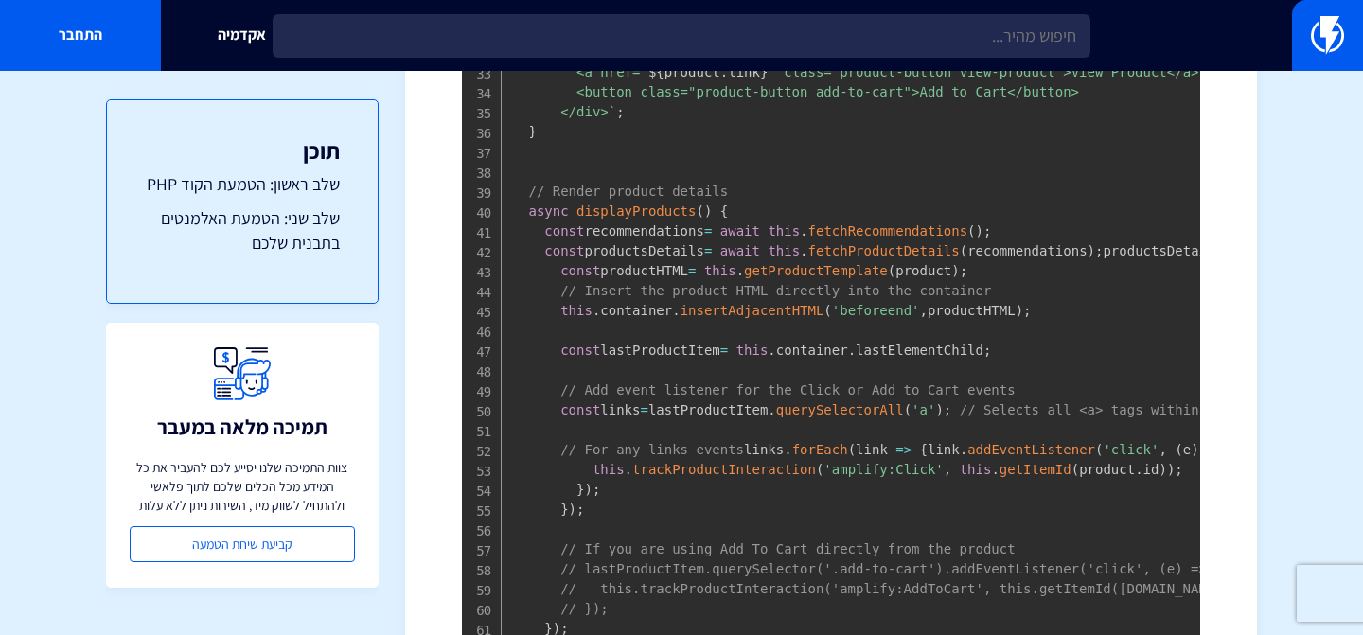
scroll to position [2511, 0]
click at [681, 369] on code "window . FlashyProductRecommendations = class FlashyProductRecommendations { co…" at bounding box center [1095, 359] width 1165 height 1864
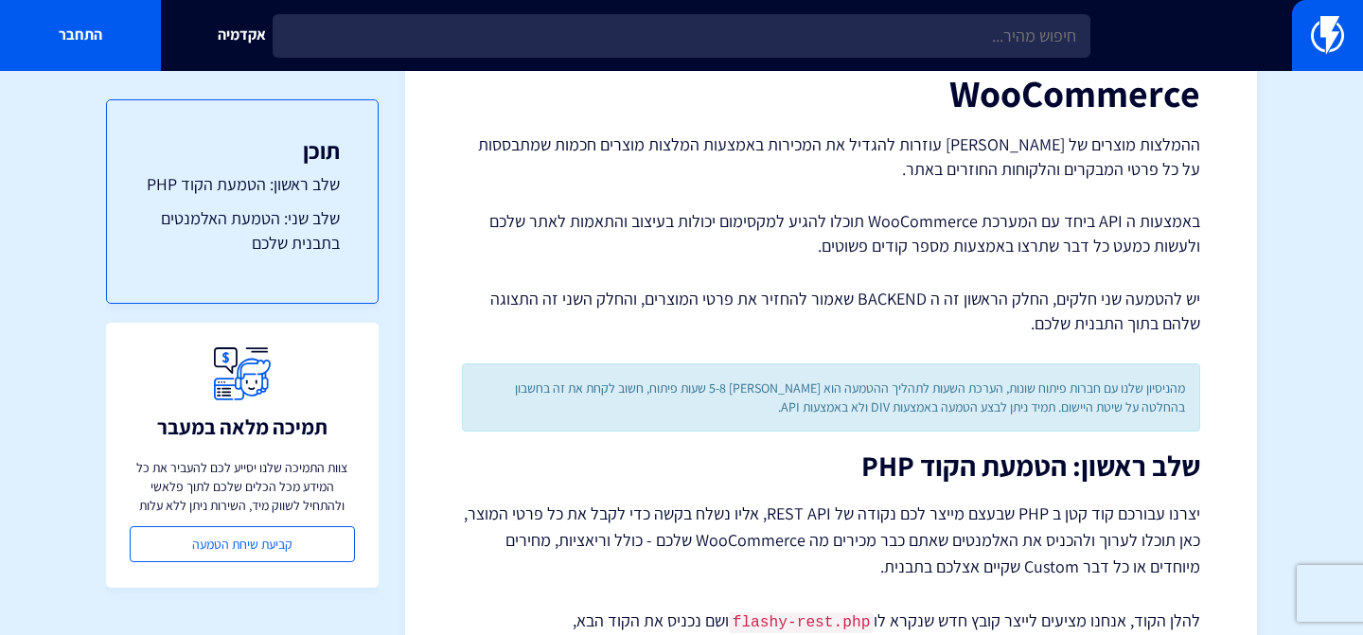
scroll to position [0, 0]
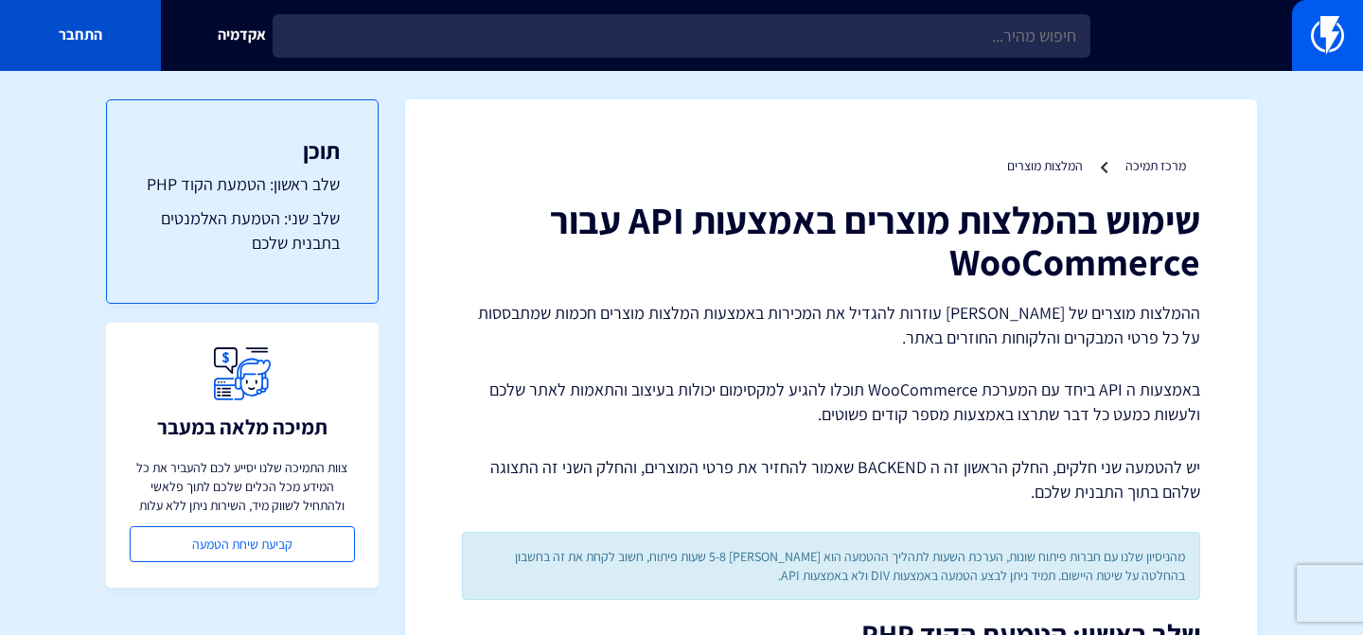
click at [74, 39] on link "התחבר" at bounding box center [80, 35] width 161 height 71
